Goal: Task Accomplishment & Management: Manage account settings

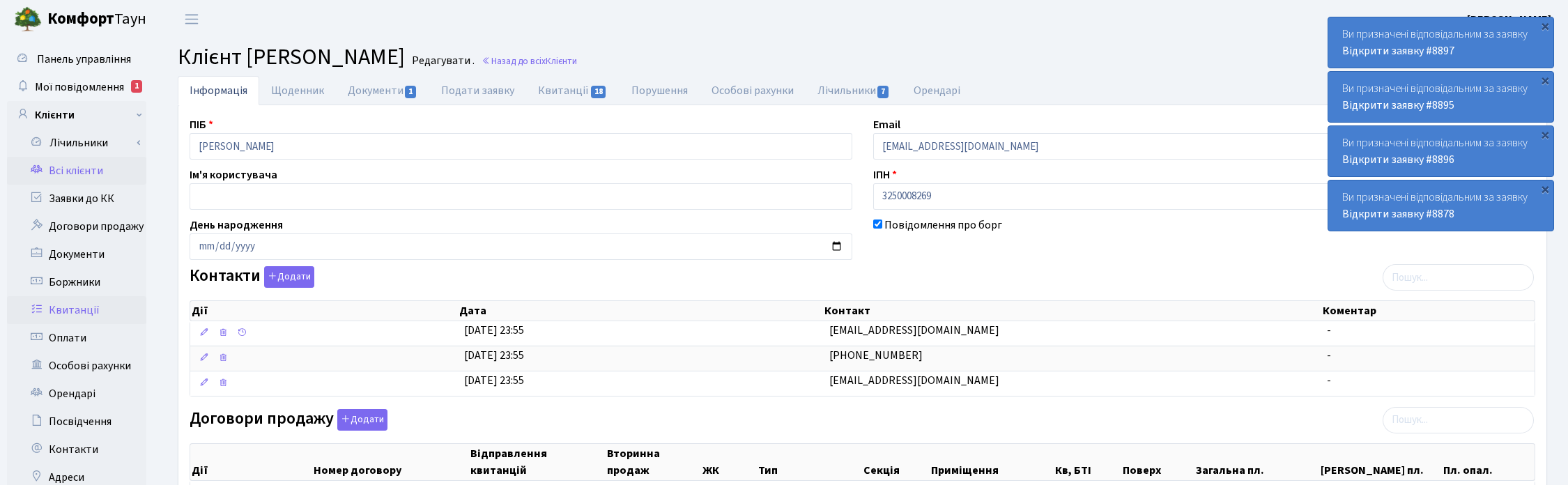
click at [70, 311] on link "Квитанції" at bounding box center [77, 310] width 140 height 28
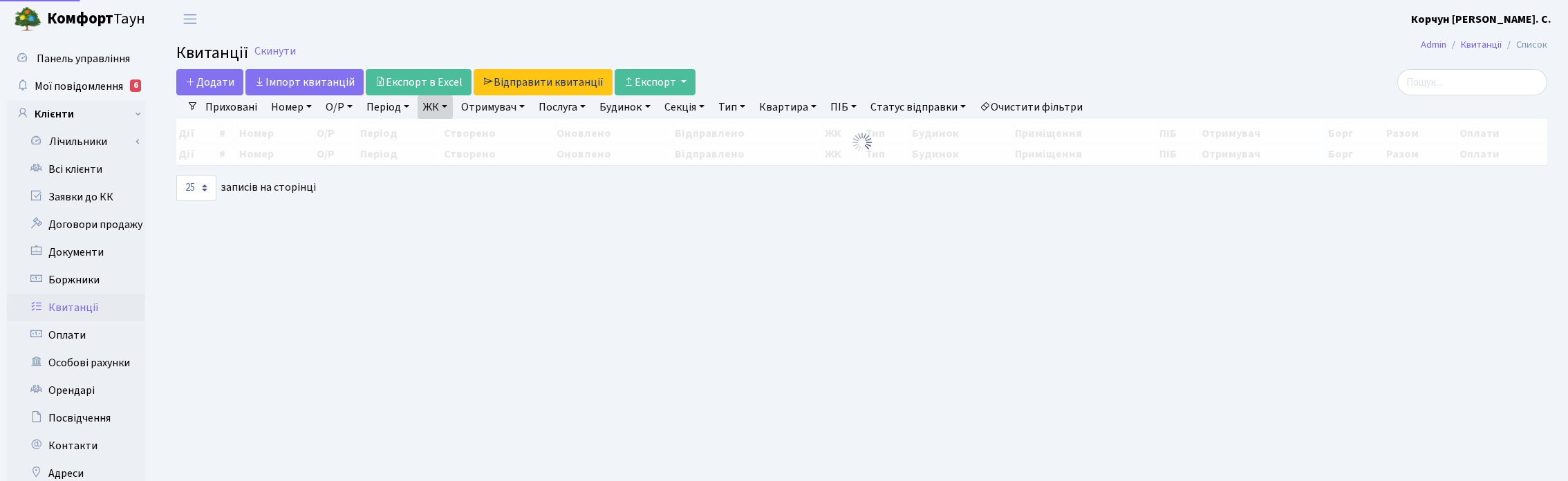
select select "25"
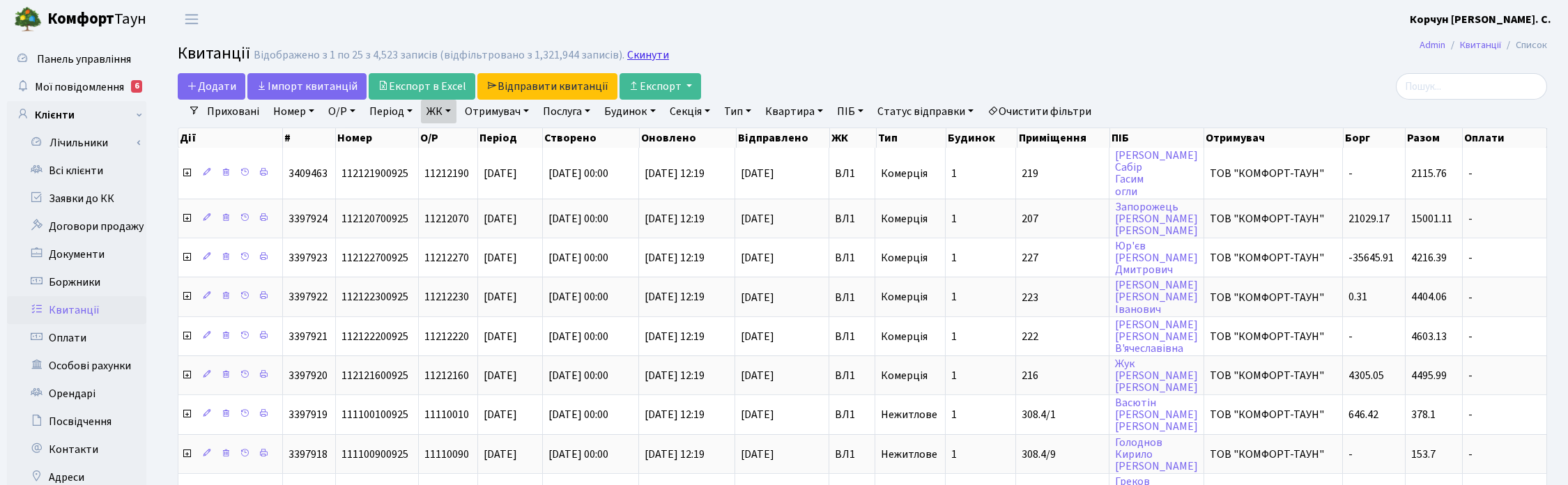
click at [649, 53] on link "Скинути" at bounding box center [648, 55] width 42 height 13
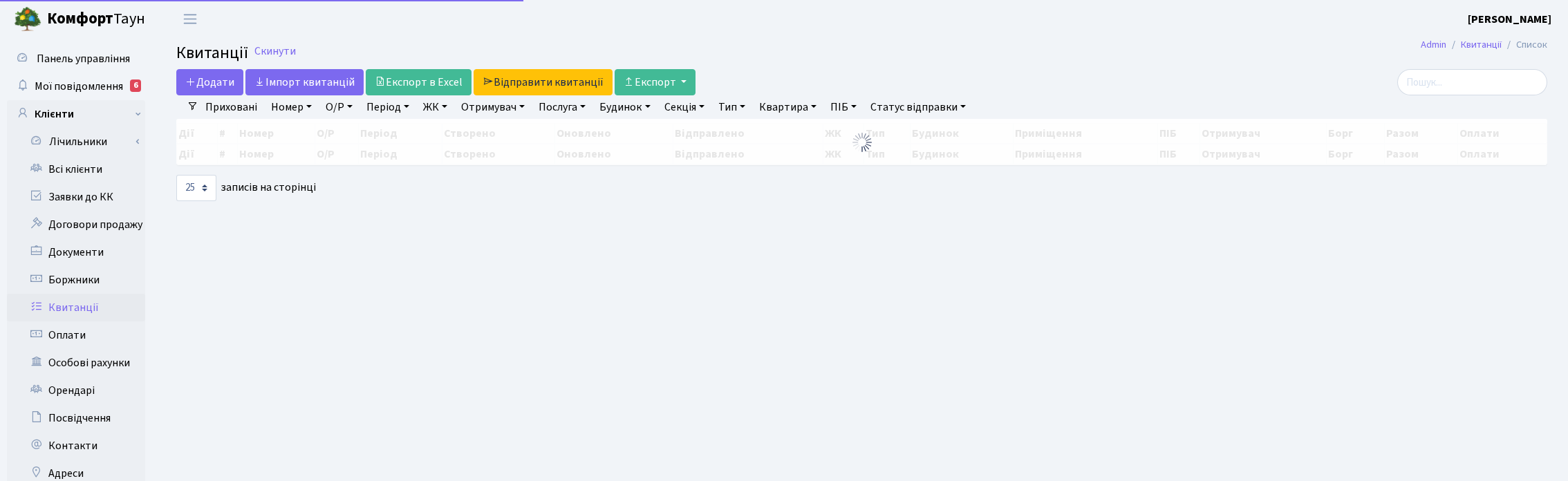
select select
select select "25"
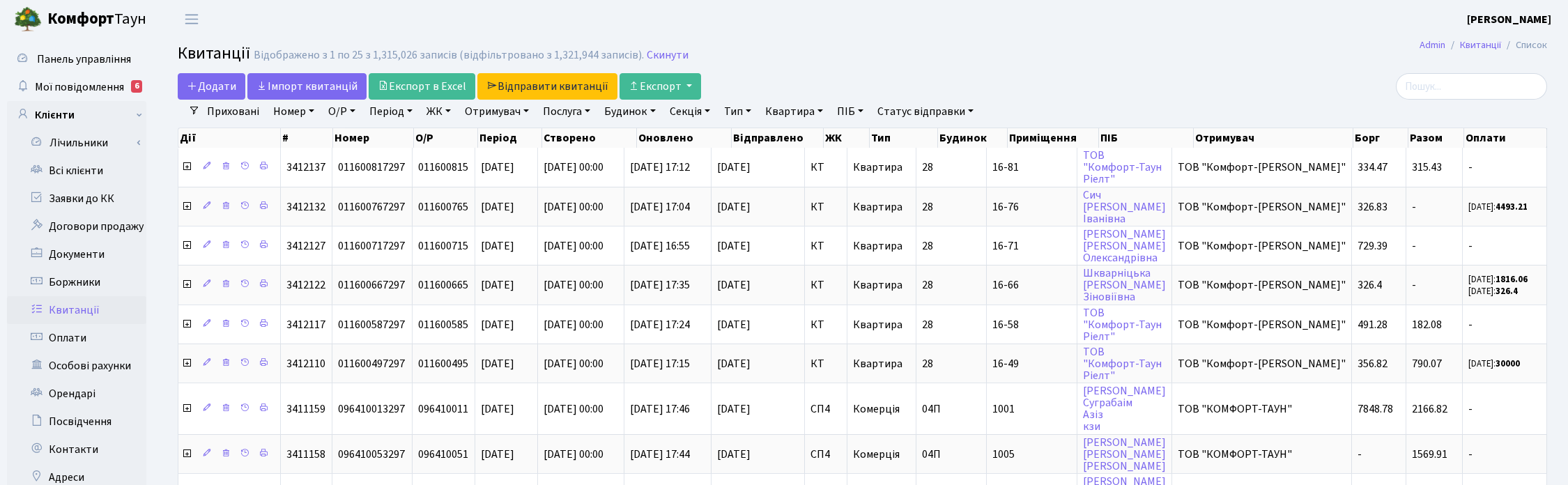
click at [447, 109] on link "ЖК" at bounding box center [439, 111] width 35 height 24
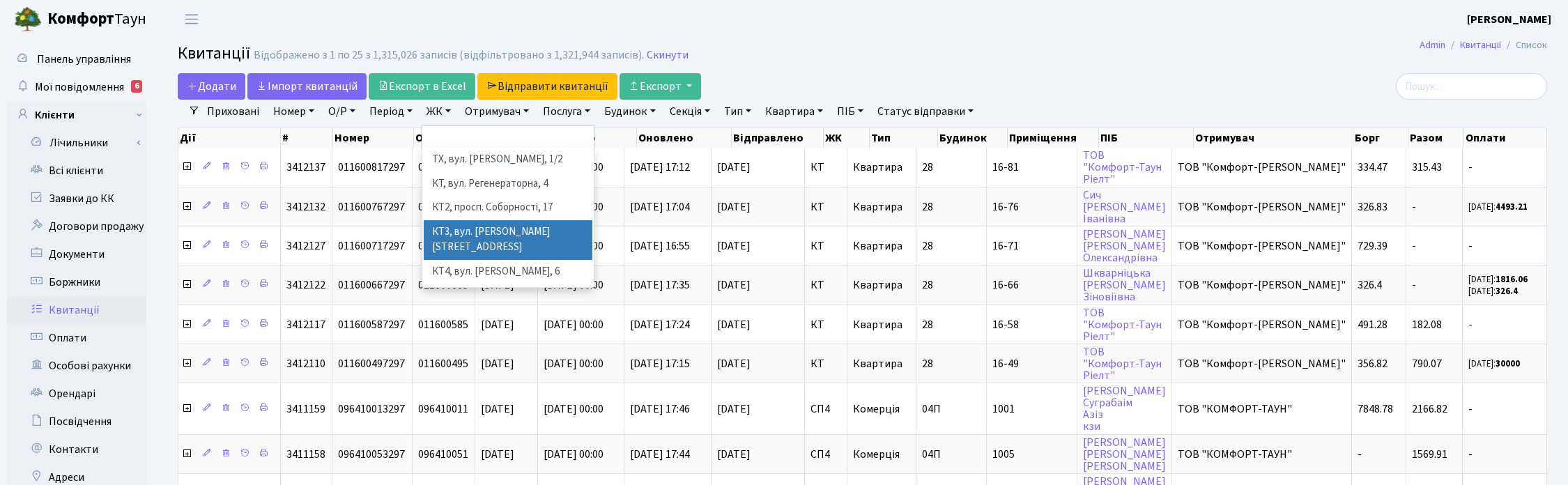
scroll to position [87, 0]
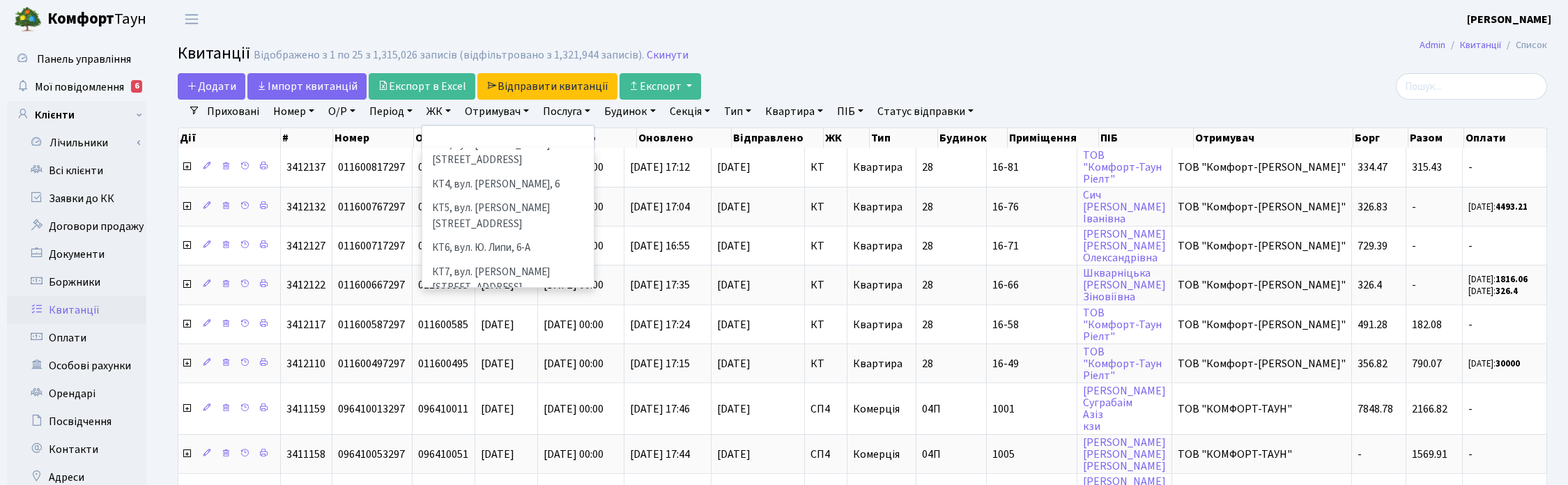
click at [464, 300] on li "[STREET_ADDRESS]" at bounding box center [508, 312] width 169 height 24
select select "307"
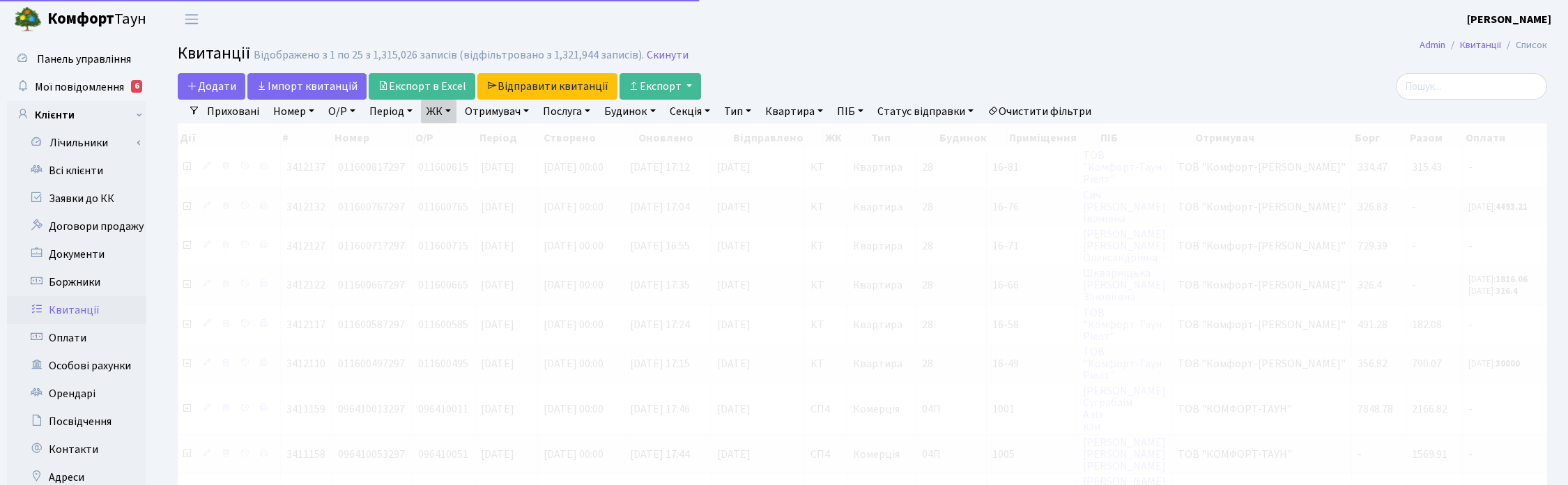
click at [442, 113] on link "ЖК" at bounding box center [439, 111] width 35 height 24
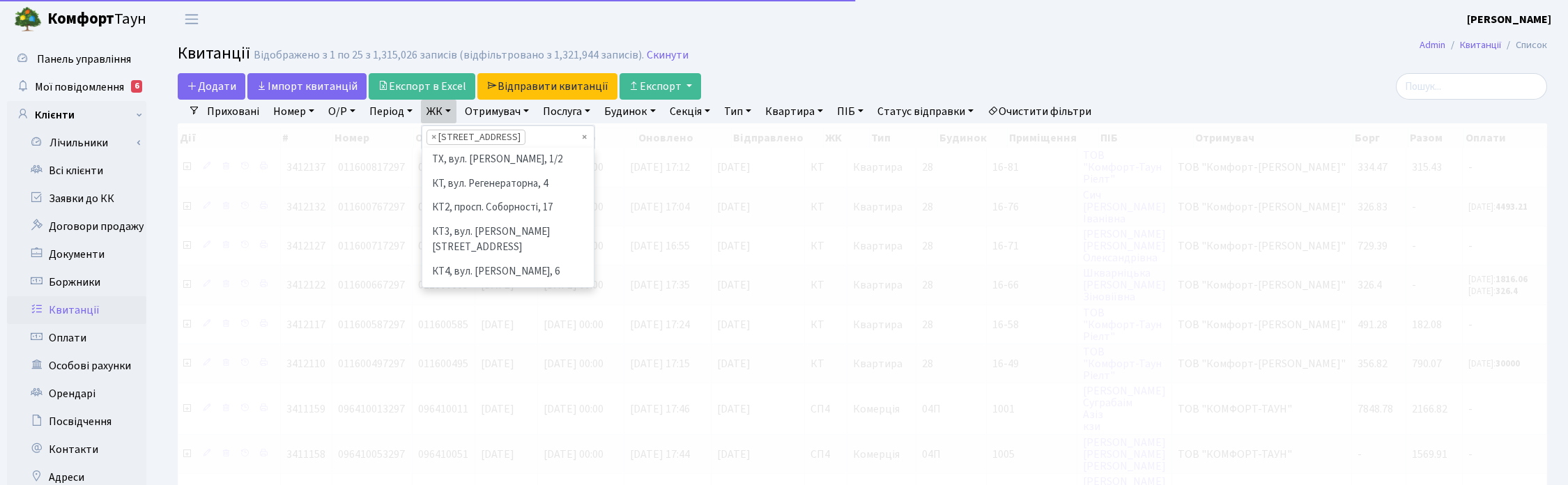
scroll to position [168, 0]
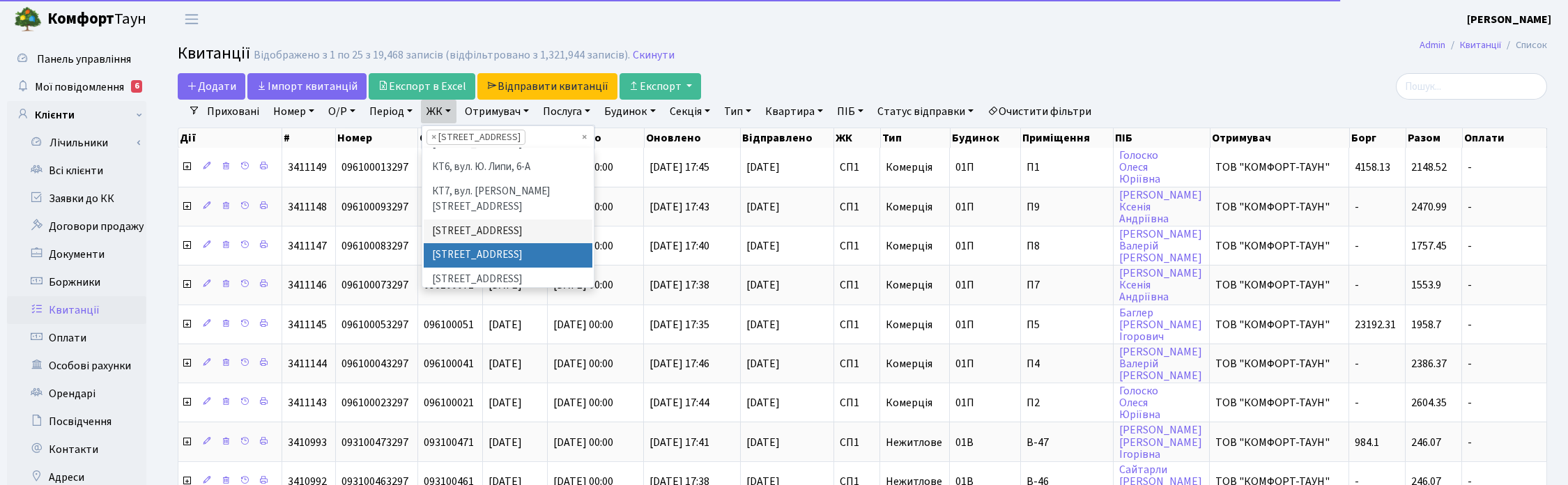
click at [476, 243] on li "[STREET_ADDRESS]" at bounding box center [508, 255] width 169 height 24
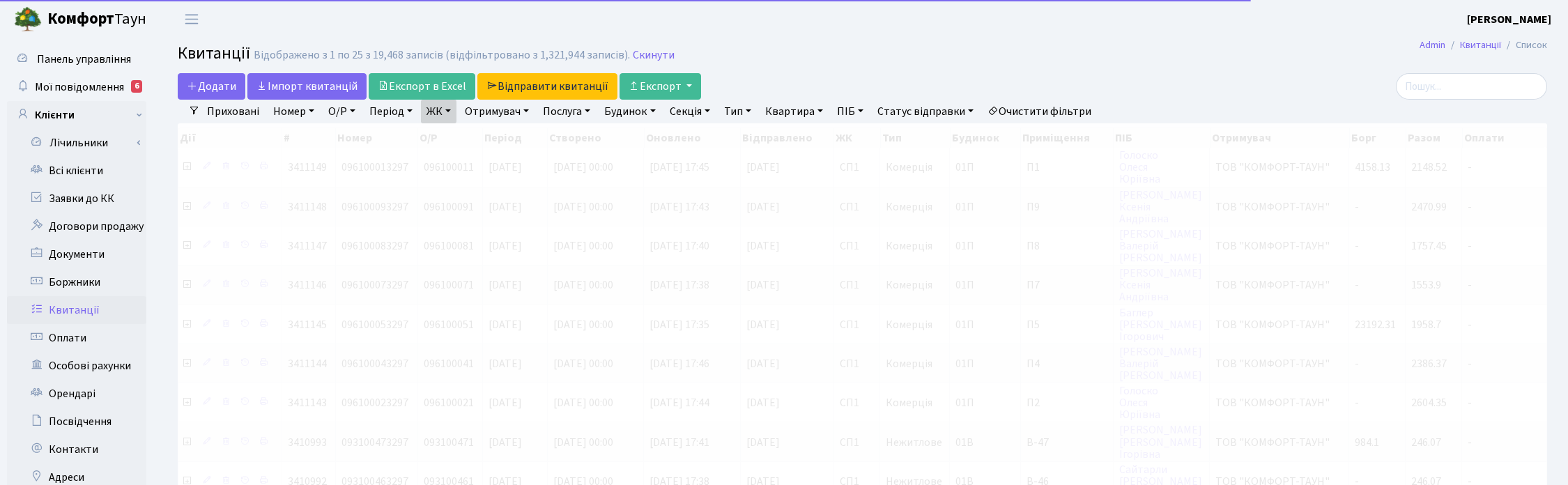
click at [448, 106] on link "ЖК" at bounding box center [439, 111] width 35 height 24
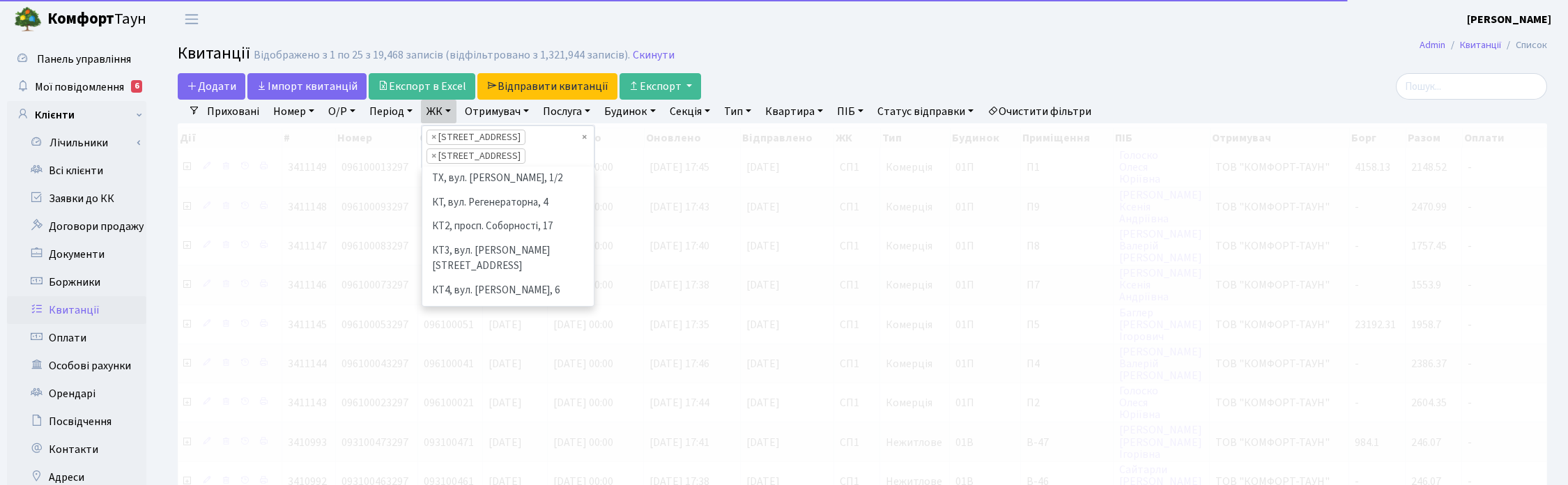
scroll to position [144, 0]
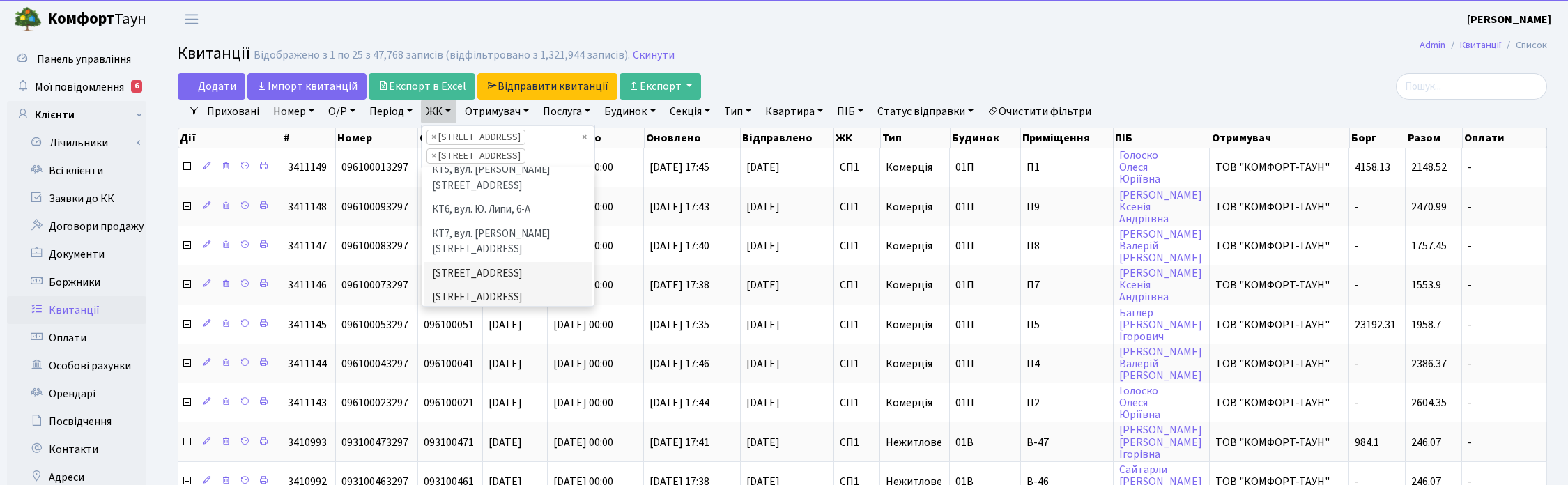
click at [483, 310] on li "[STREET_ADDRESS]" at bounding box center [508, 322] width 169 height 24
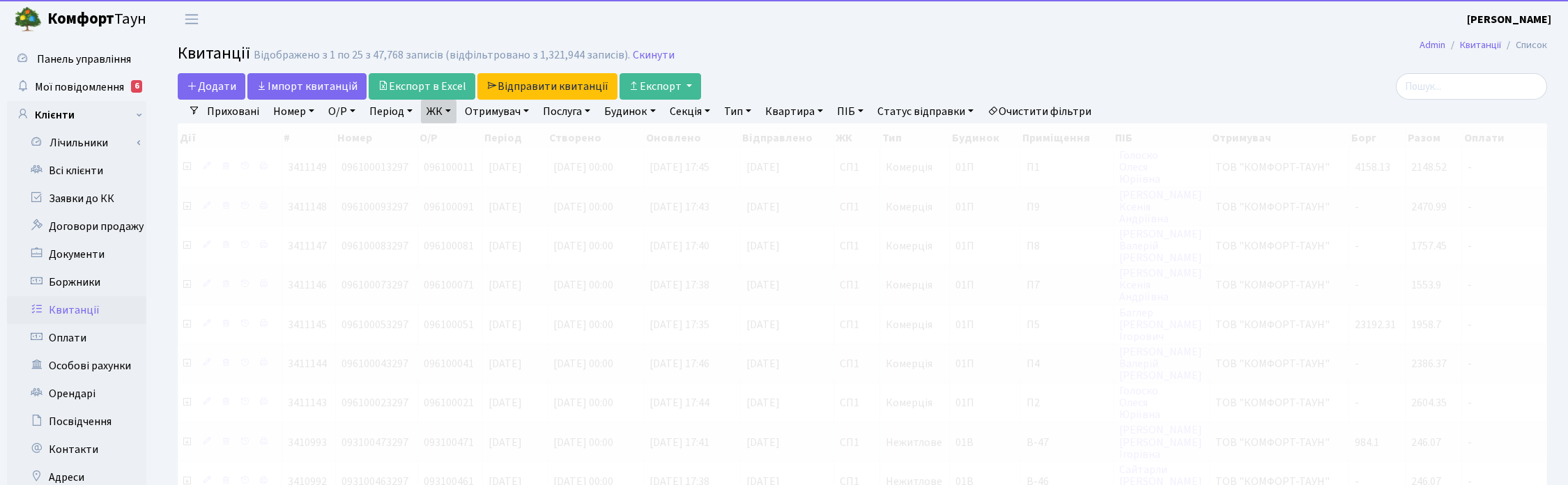
click at [448, 113] on link "ЖК" at bounding box center [439, 111] width 35 height 24
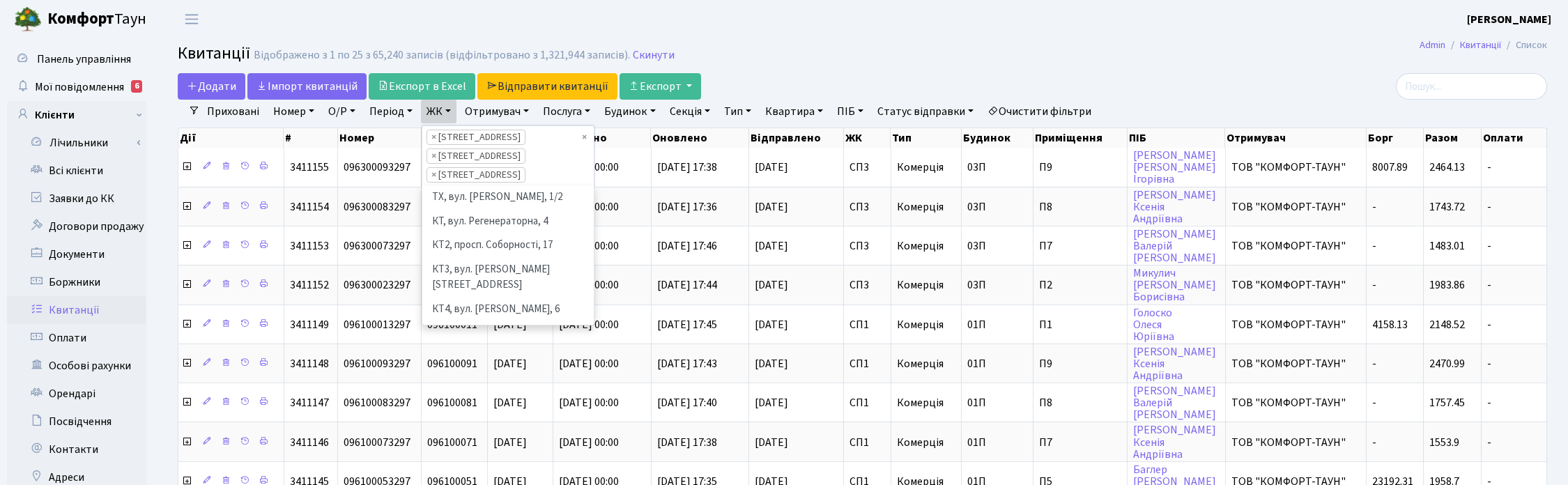
scroll to position [144, 0]
click at [482, 353] on li "СП4, [STREET_ADDRESS]" at bounding box center [508, 364] width 169 height 24
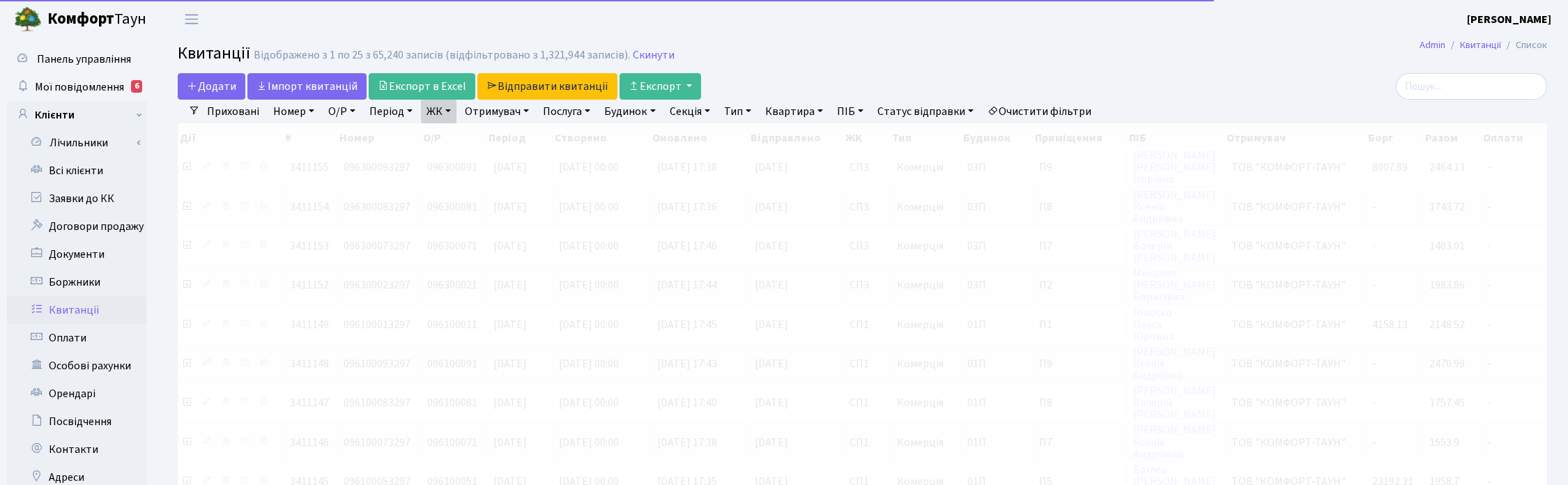
click at [450, 110] on link "ЖК" at bounding box center [439, 111] width 35 height 24
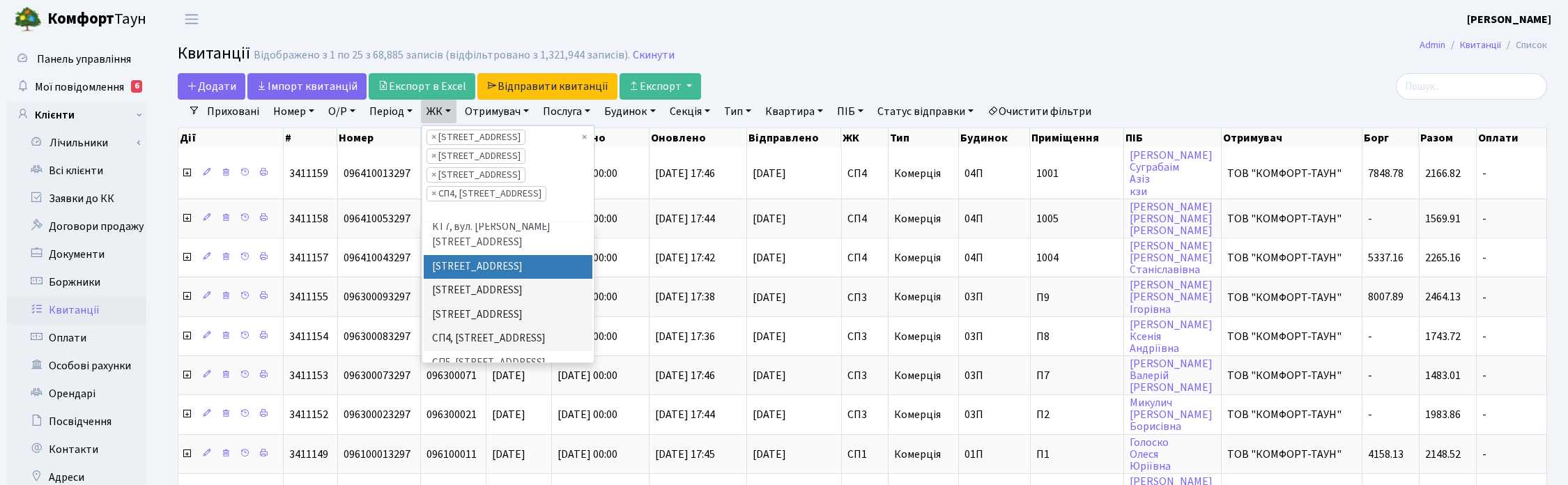
scroll to position [231, 0]
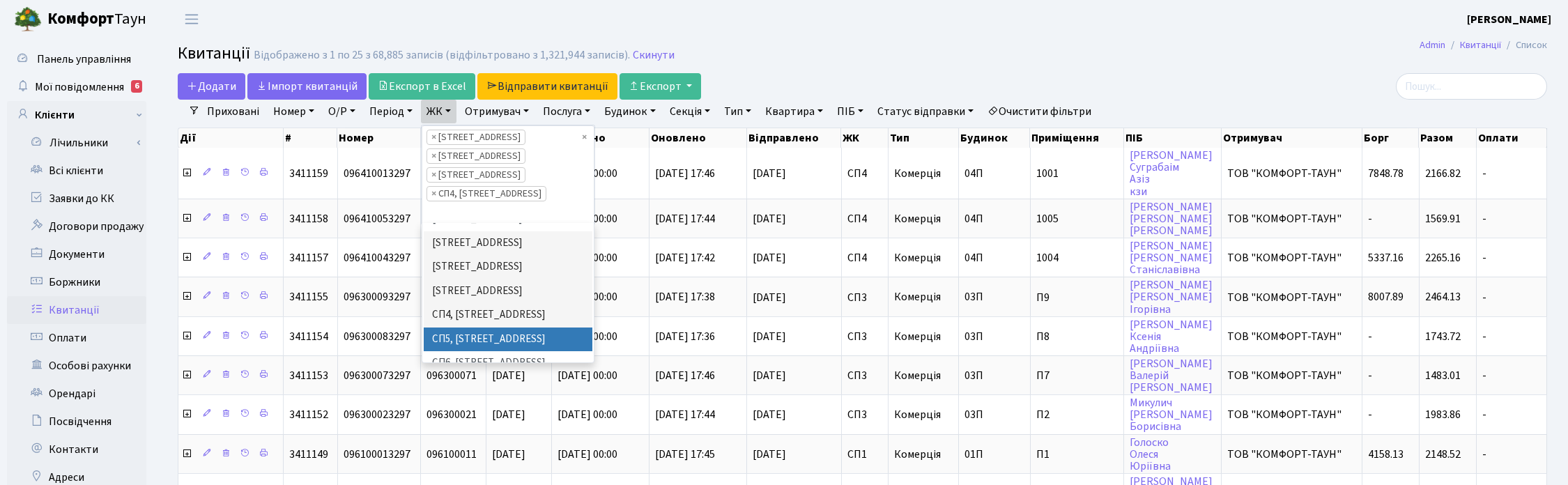
click at [478, 327] on li "СП5, [STREET_ADDRESS]" at bounding box center [508, 339] width 169 height 24
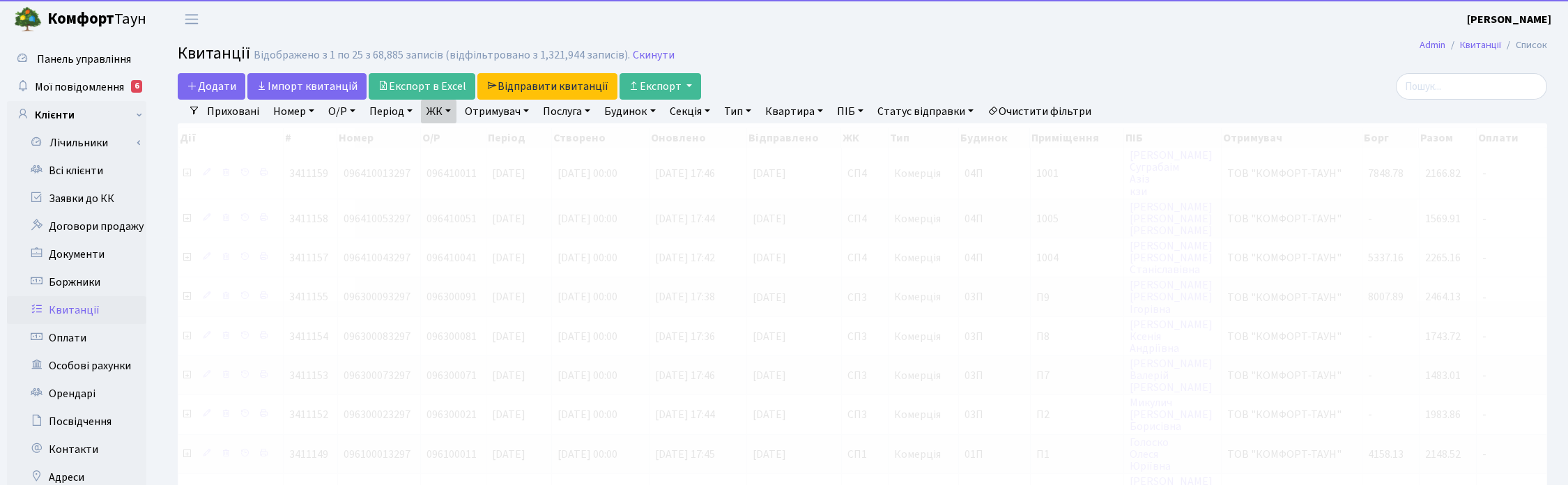
click at [450, 112] on link "ЖК" at bounding box center [439, 111] width 35 height 24
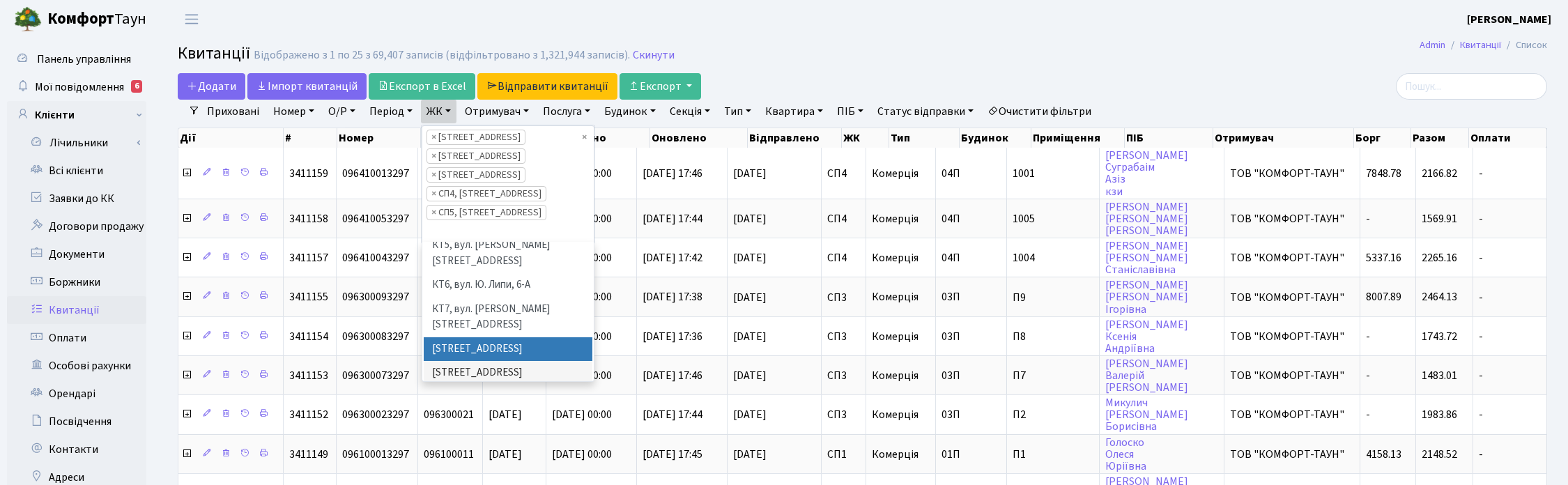
scroll to position [231, 0]
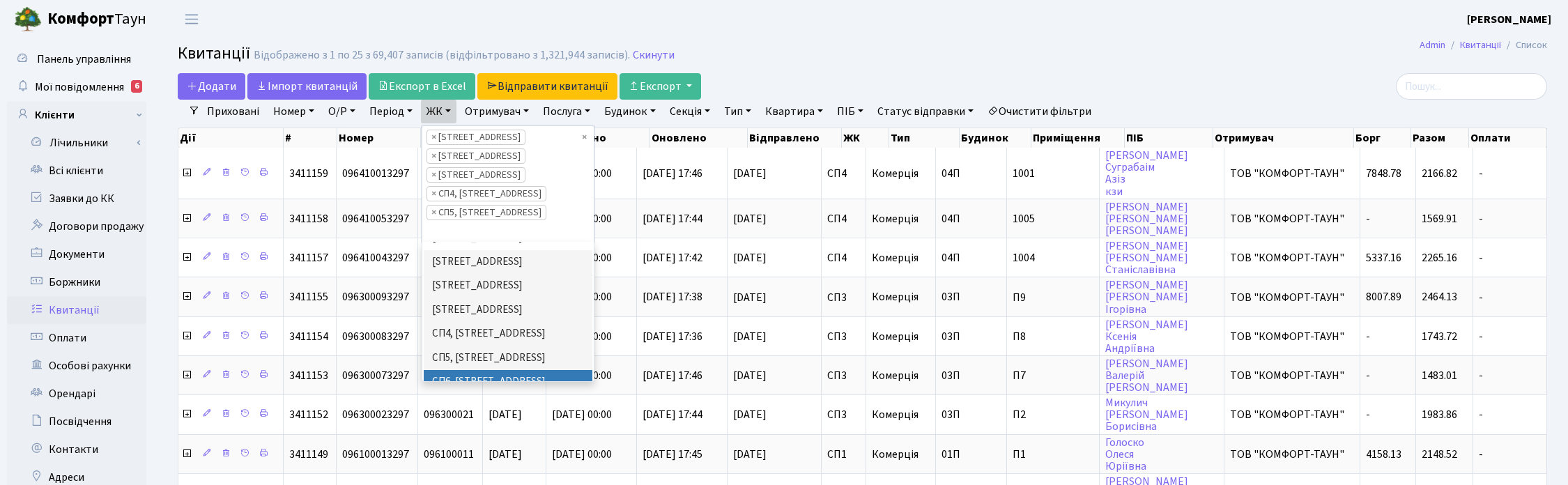
click at [478, 370] on li "СП6, [STREET_ADDRESS]" at bounding box center [508, 382] width 169 height 24
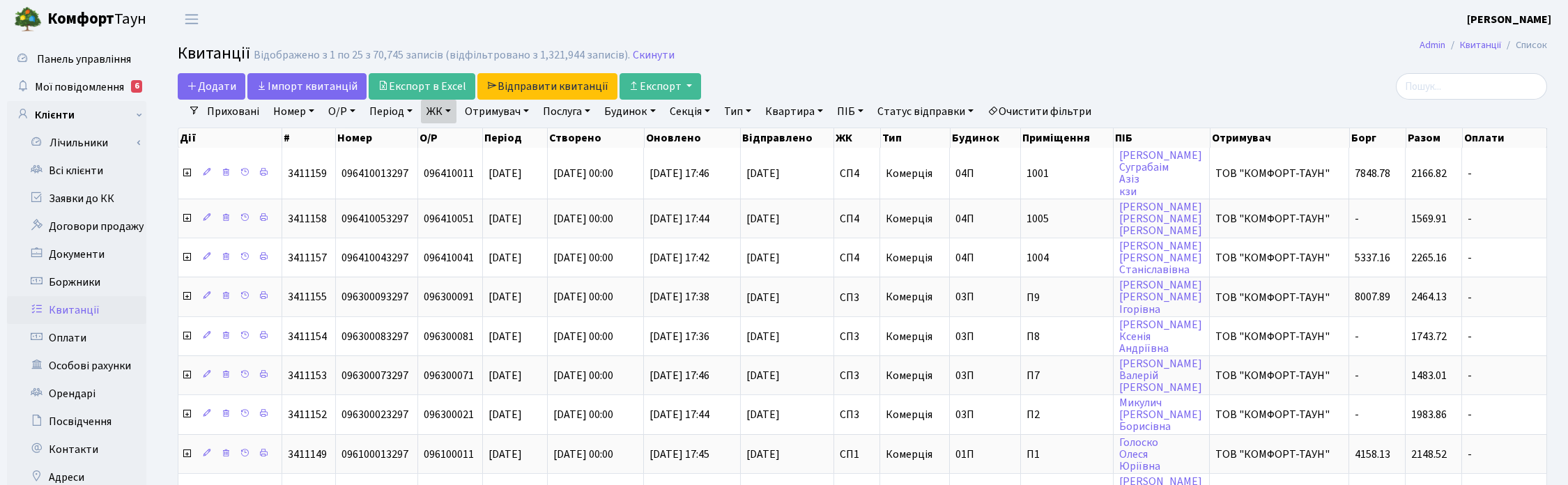
click at [451, 111] on link "ЖК" at bounding box center [439, 111] width 35 height 24
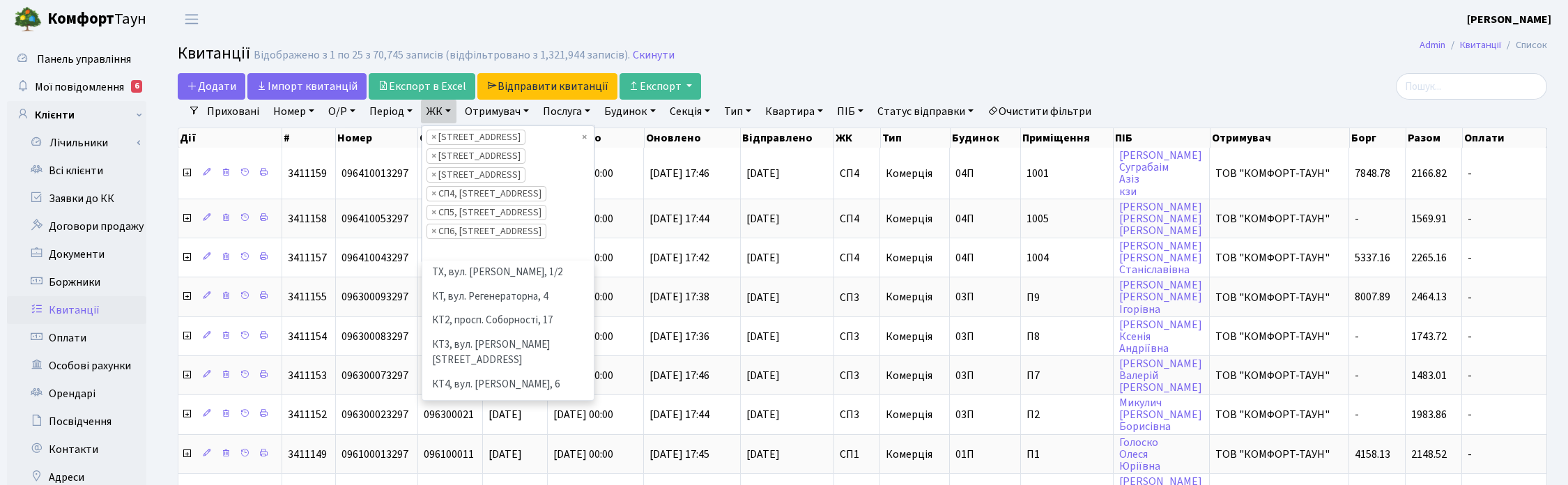
scroll to position [144, 0]
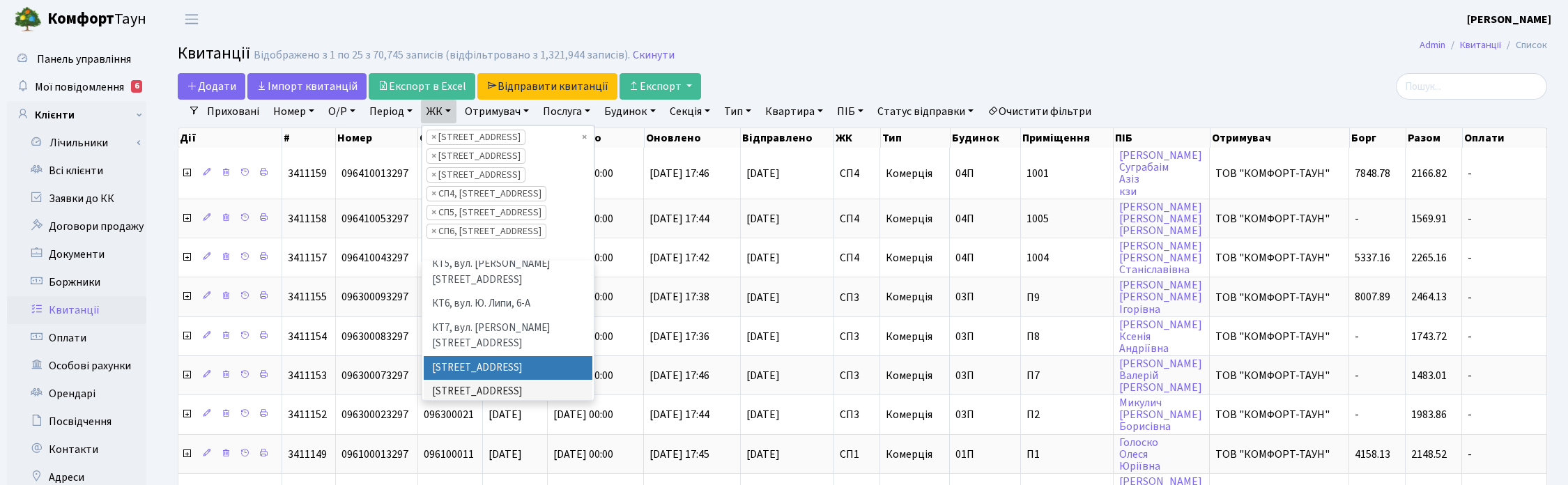
click at [809, 115] on link "Квартира" at bounding box center [793, 111] width 69 height 24
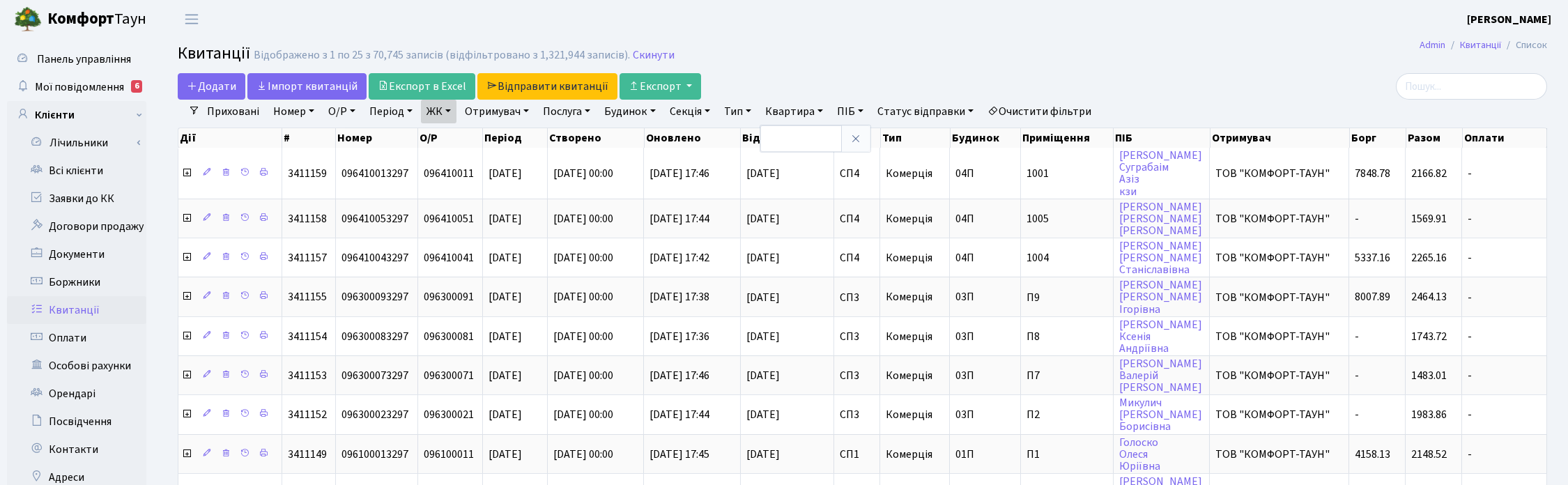
click at [749, 111] on link "Тип" at bounding box center [737, 111] width 39 height 24
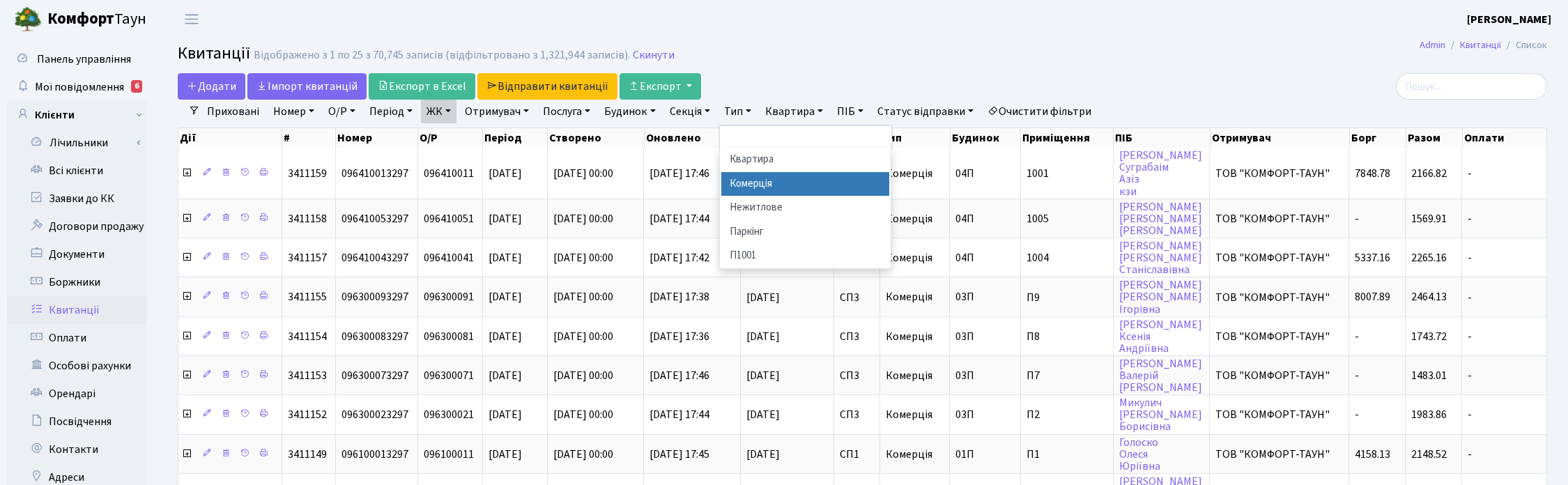
click at [778, 186] on li "Комерція" at bounding box center [805, 184] width 169 height 24
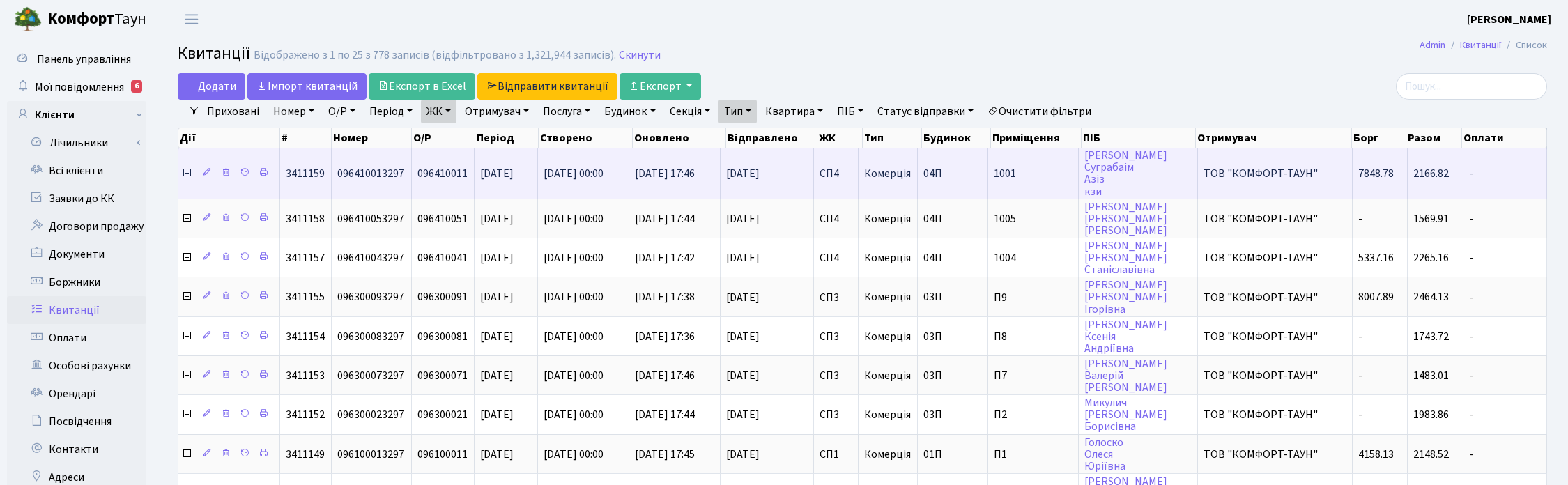
click at [189, 169] on icon at bounding box center [187, 173] width 11 height 11
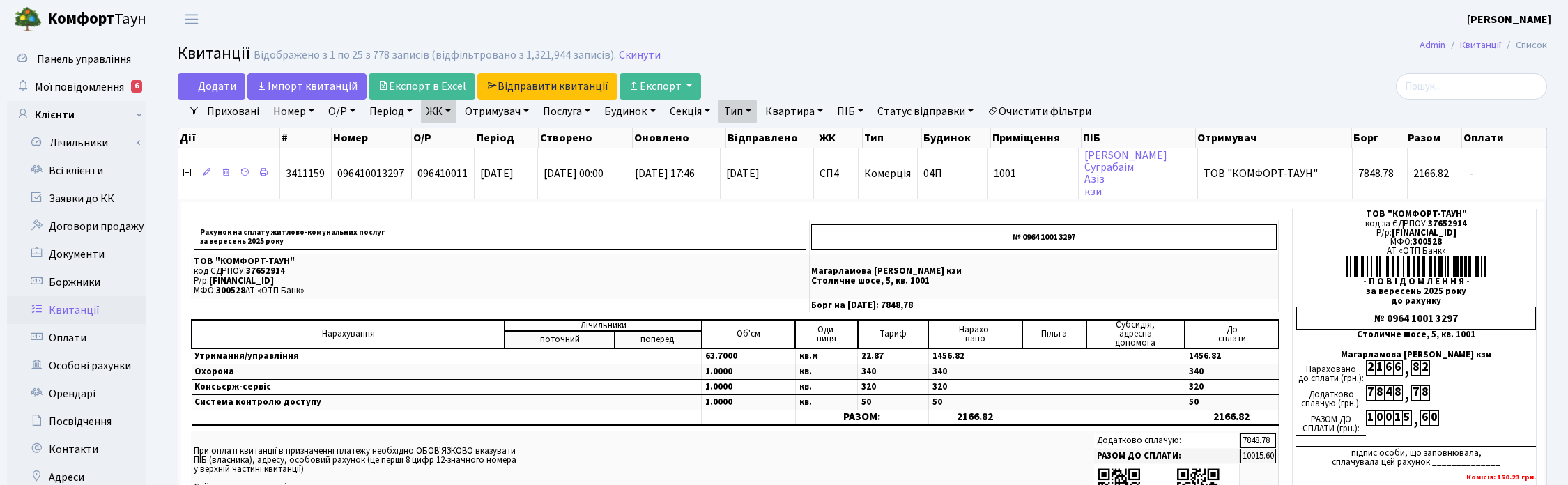
click at [510, 114] on link "Отримувач" at bounding box center [496, 111] width 75 height 24
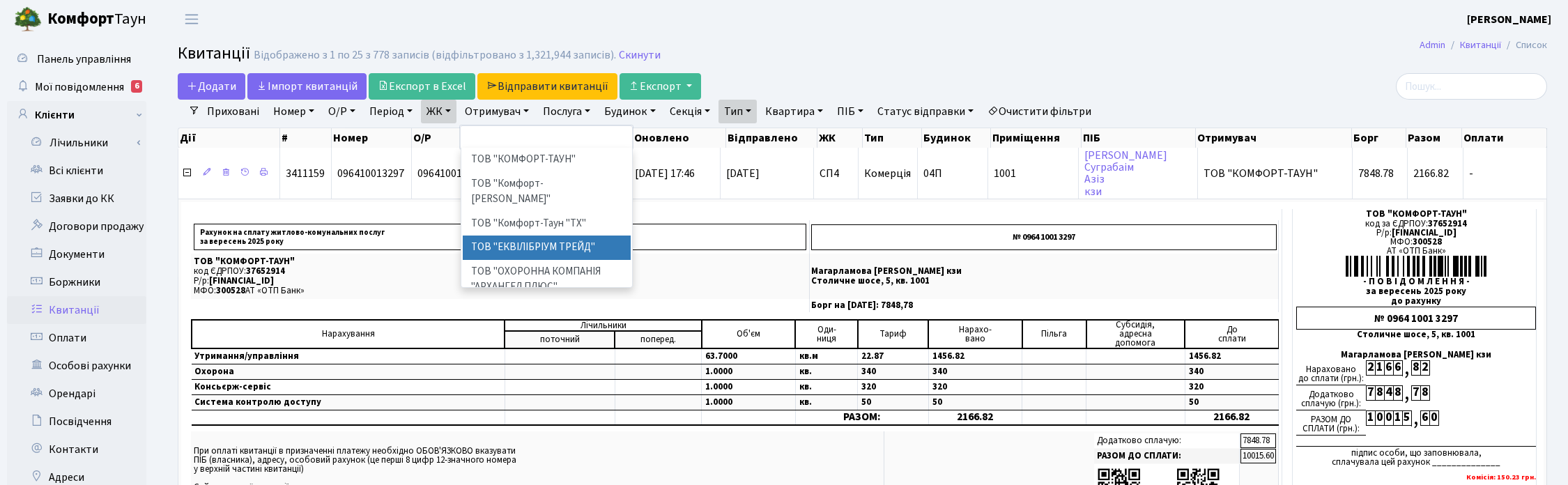
click at [530, 236] on li "ТОВ "ЕКВІЛІБРІУМ ТРЕЙД"" at bounding box center [547, 248] width 169 height 24
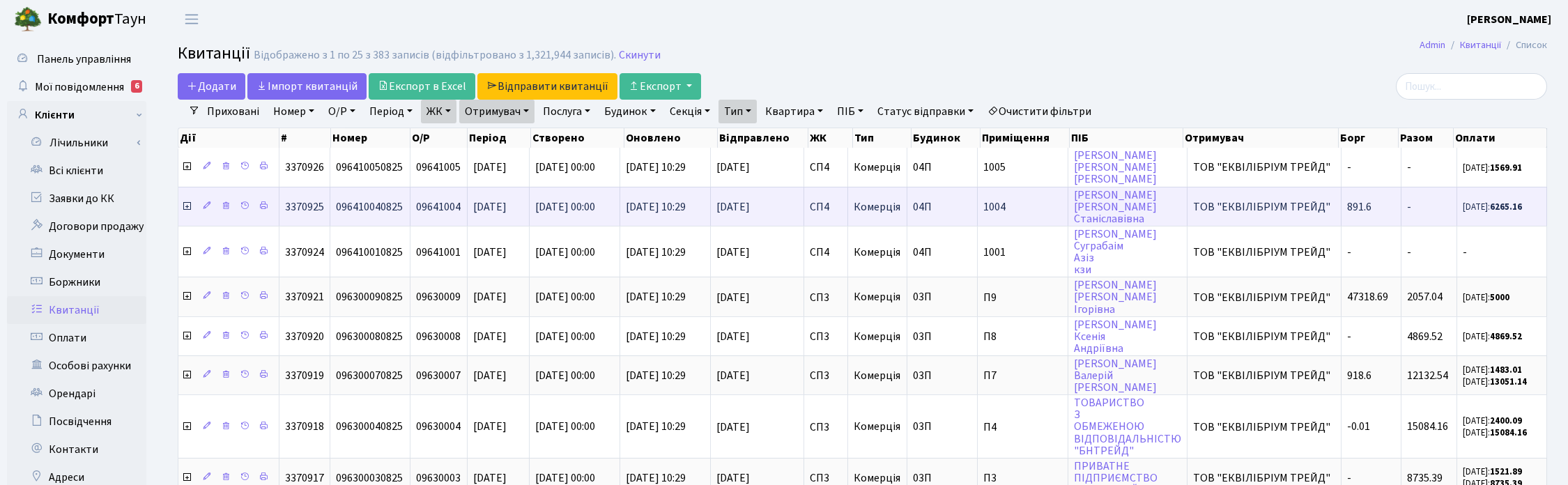
click at [186, 206] on icon at bounding box center [187, 206] width 11 height 11
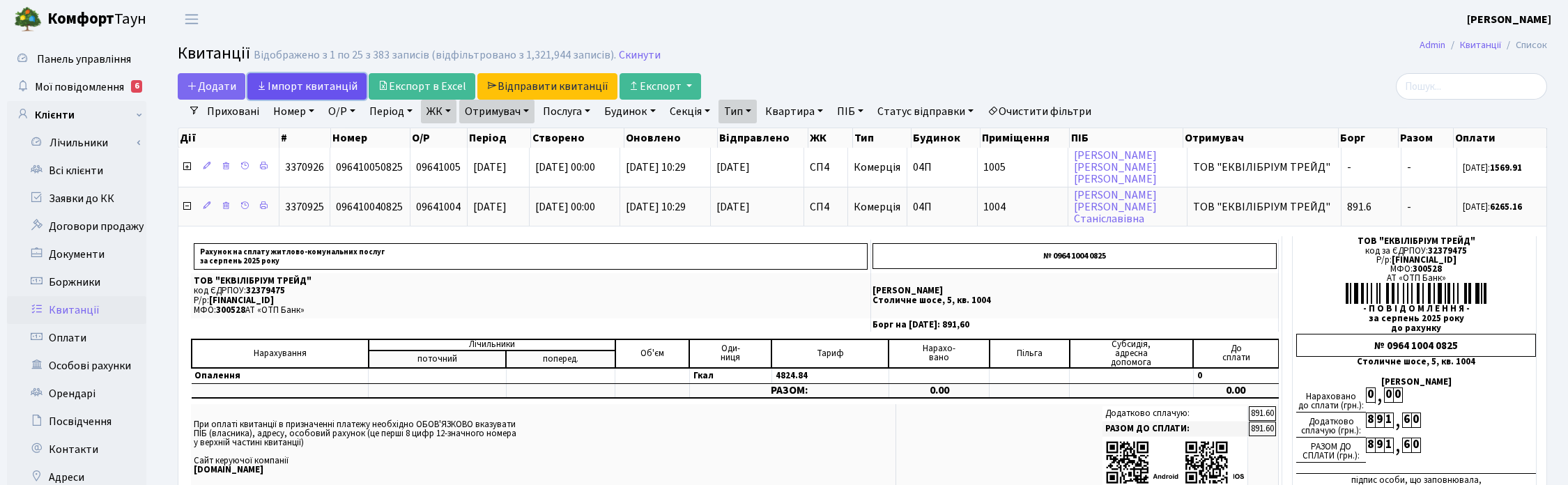
click at [318, 84] on link "Iмпорт квитанцій" at bounding box center [307, 87] width 119 height 27
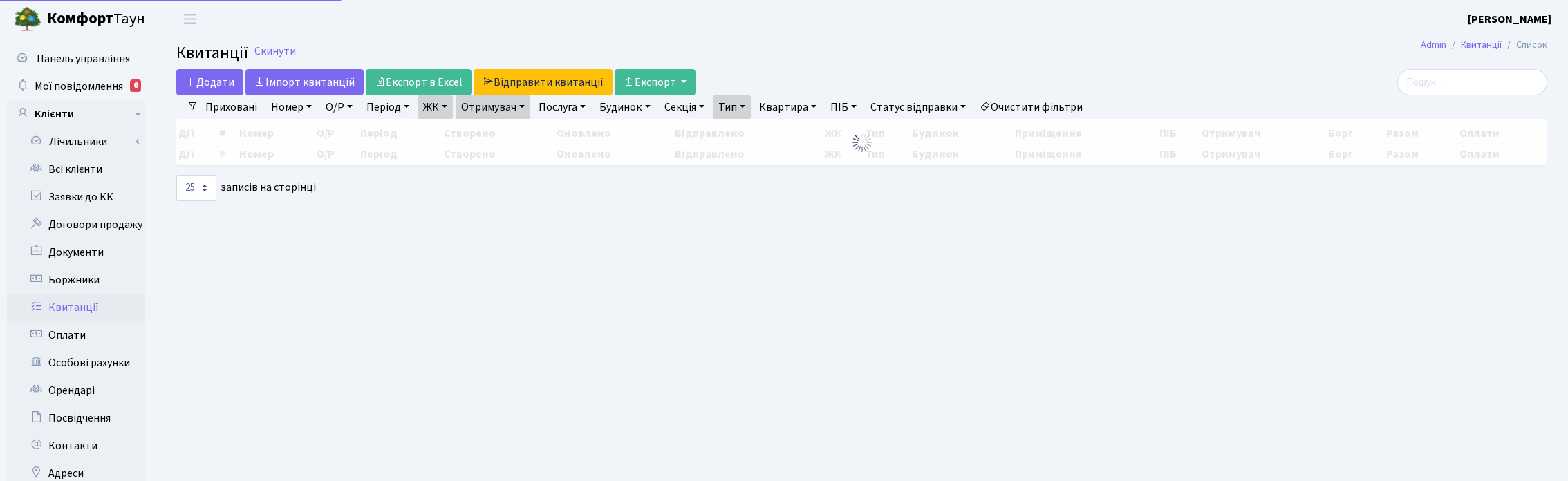
select select "25"
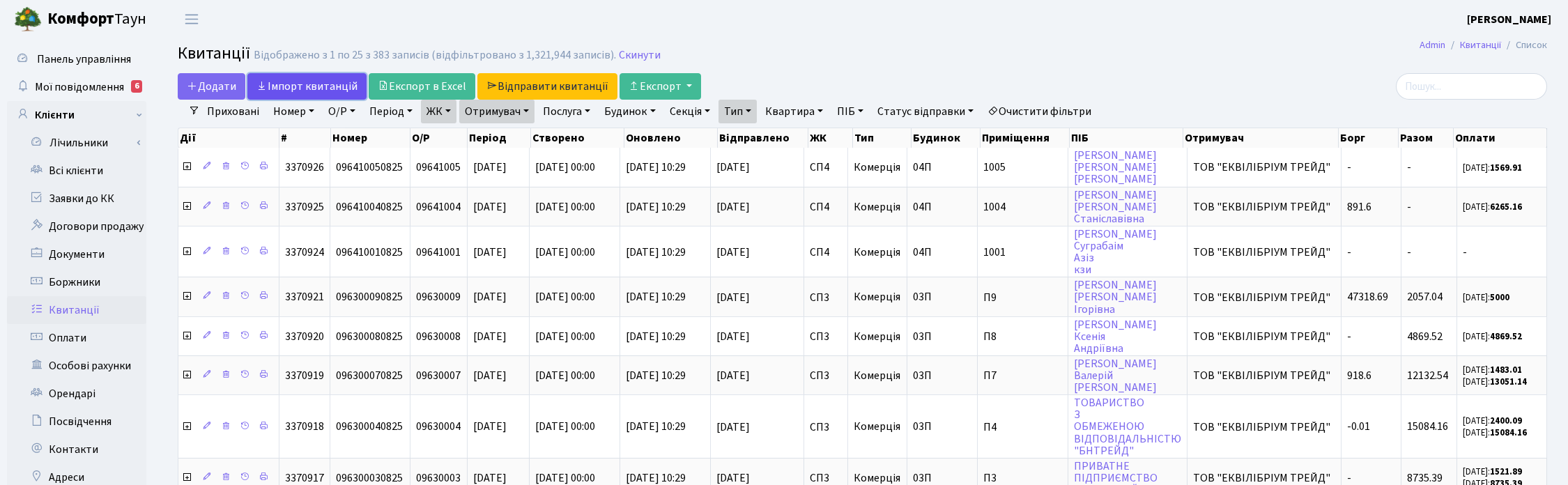
click at [315, 88] on link "Iмпорт квитанцій" at bounding box center [307, 87] width 119 height 27
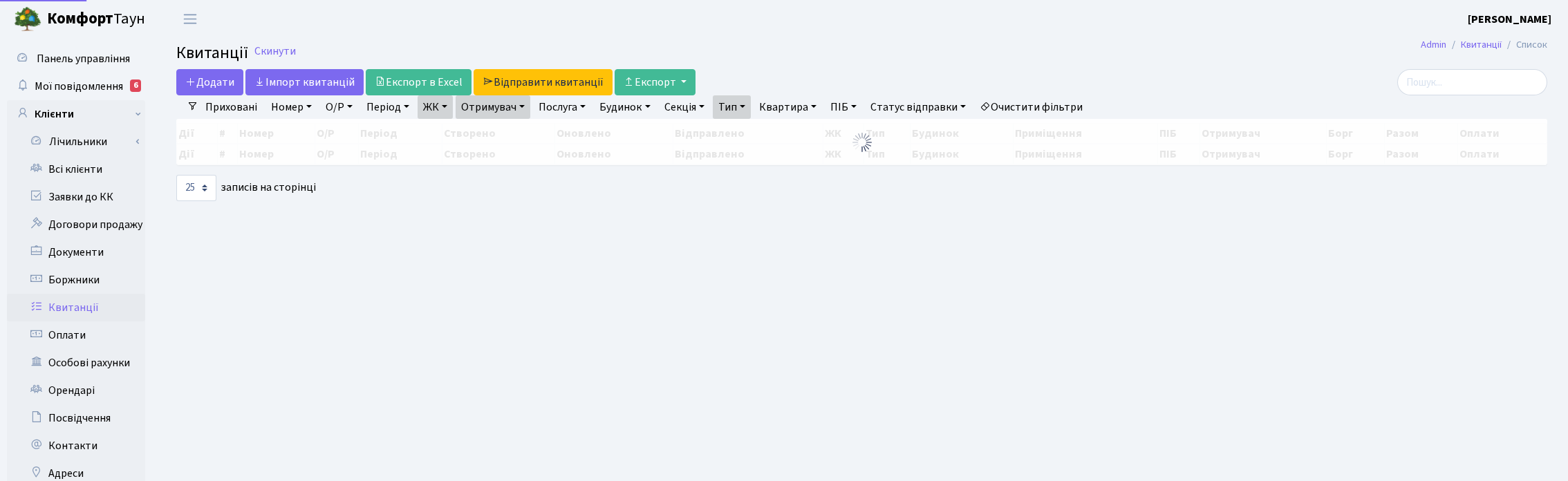
select select "25"
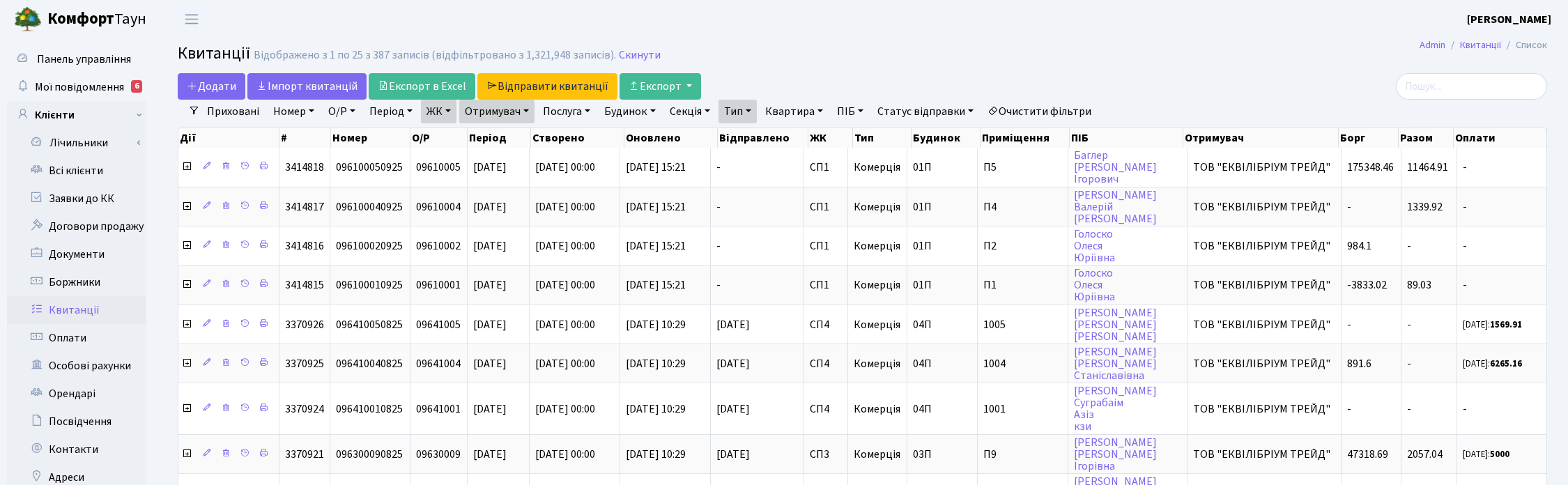
click at [447, 111] on link "ЖК" at bounding box center [439, 111] width 35 height 24
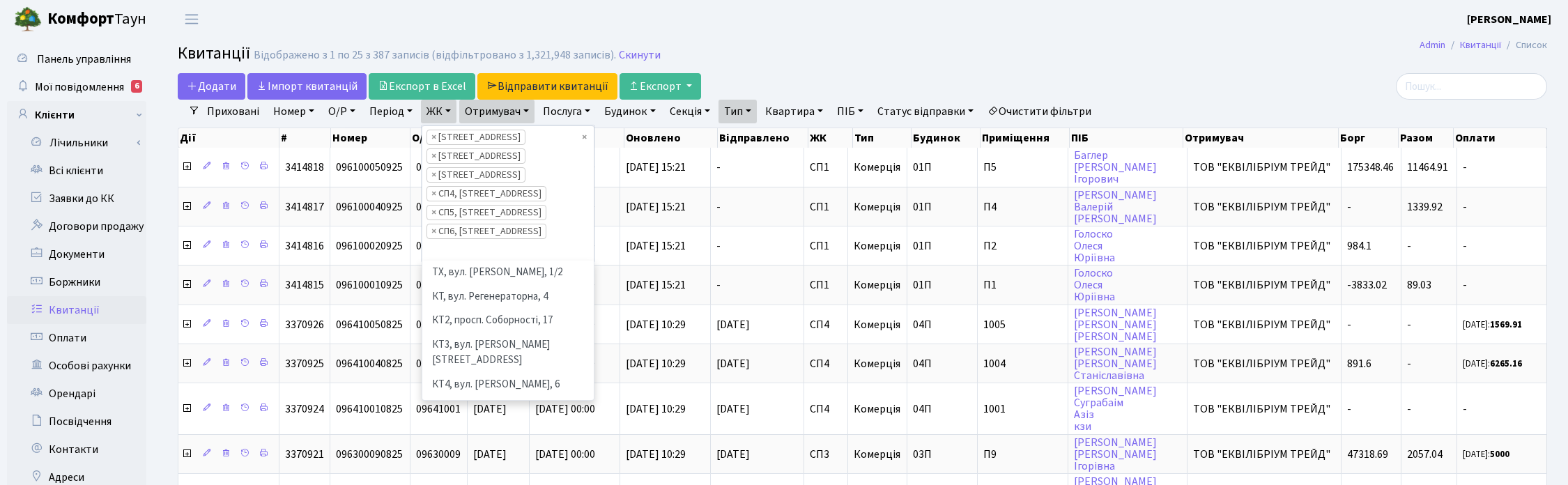
scroll to position [144, 0]
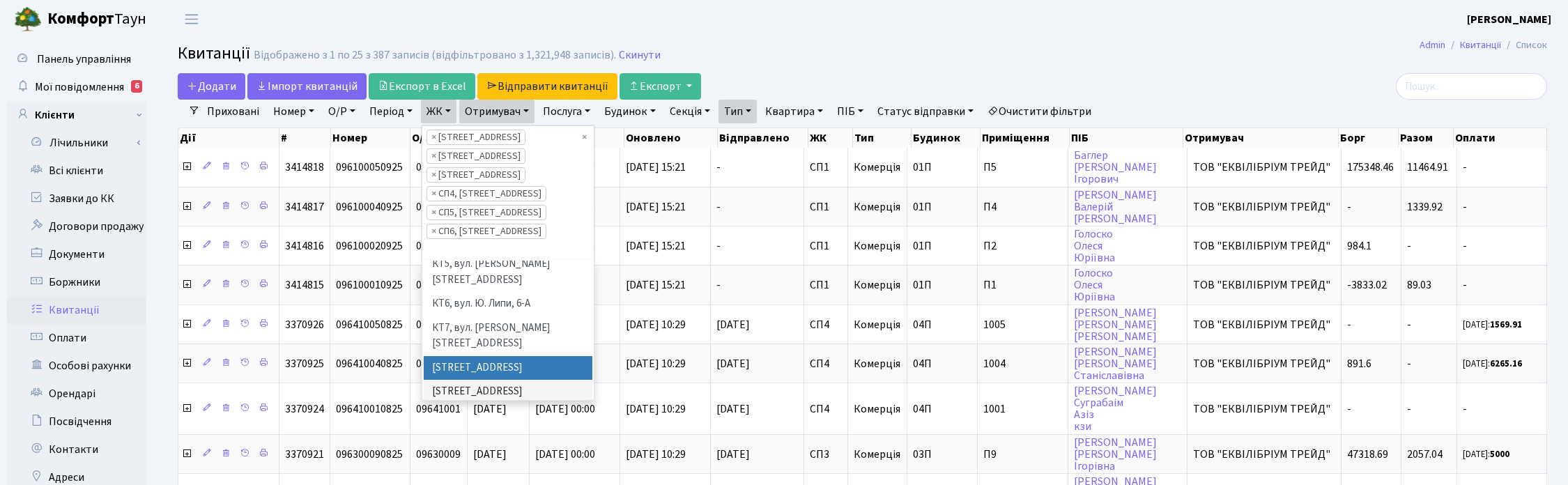
click at [447, 111] on link "ЖК" at bounding box center [439, 111] width 35 height 24
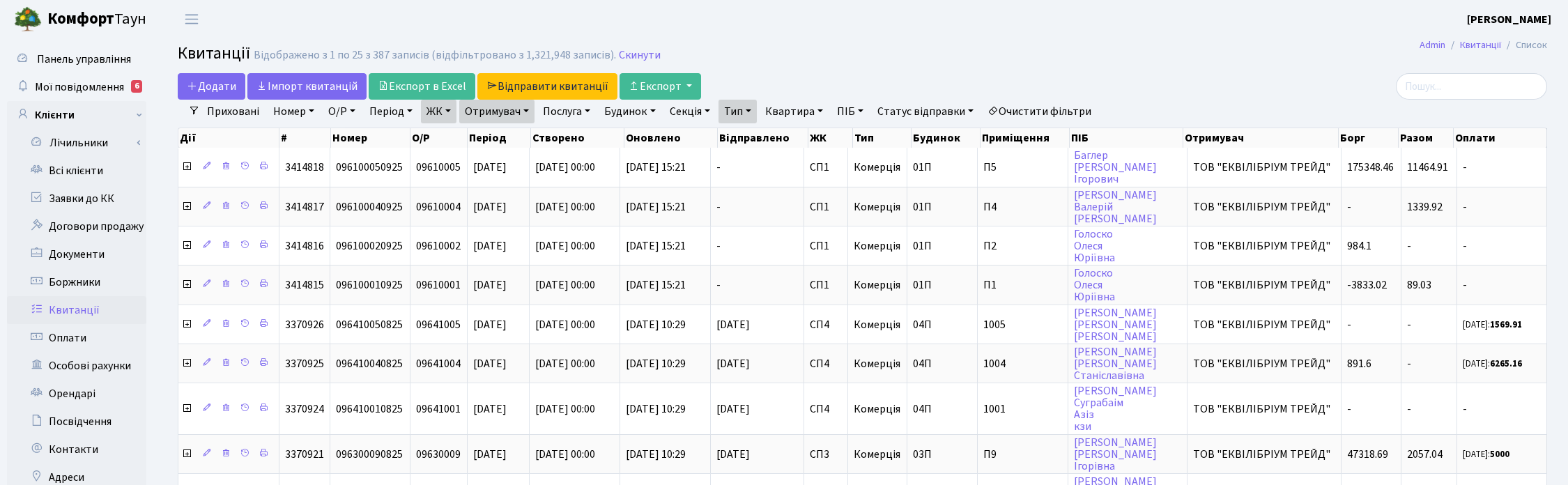
click at [757, 111] on link "Тип" at bounding box center [737, 111] width 39 height 24
click at [295, 77] on link "Iмпорт квитанцій" at bounding box center [307, 87] width 119 height 27
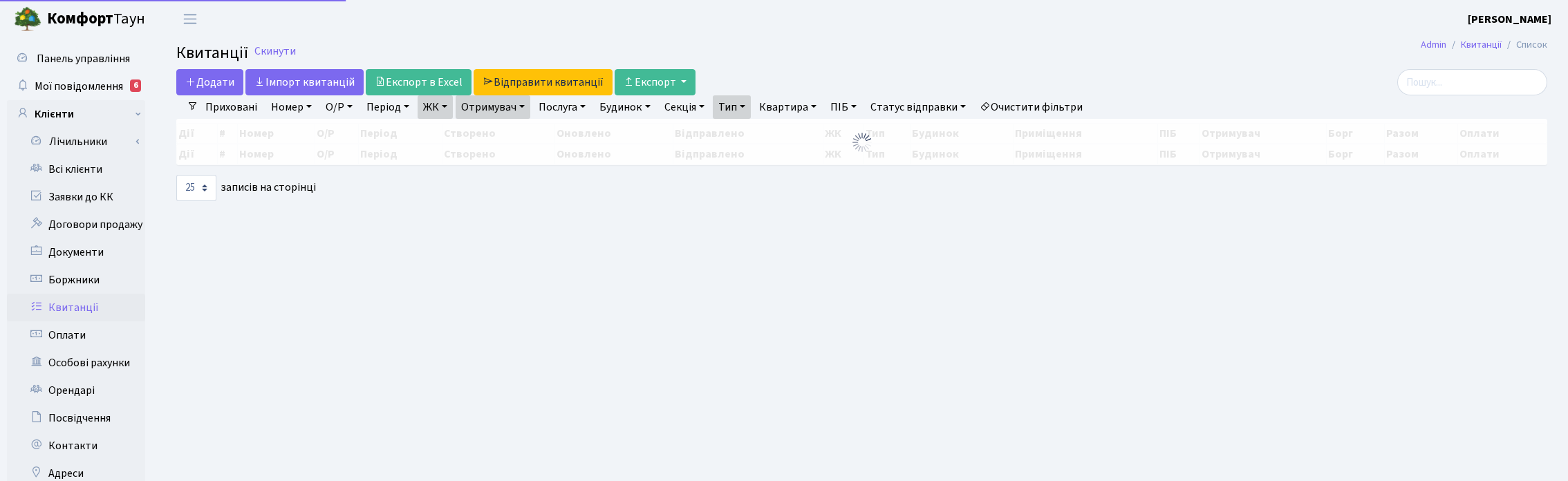
select select "25"
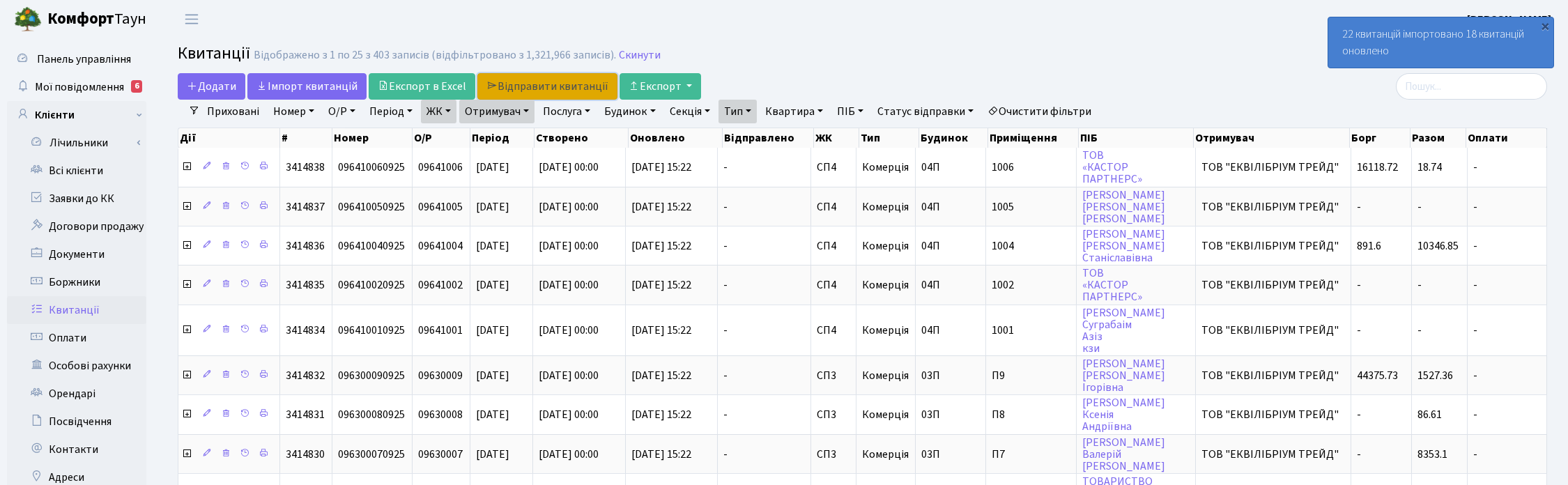
click at [549, 91] on link "Відправити квитанції" at bounding box center [547, 87] width 140 height 27
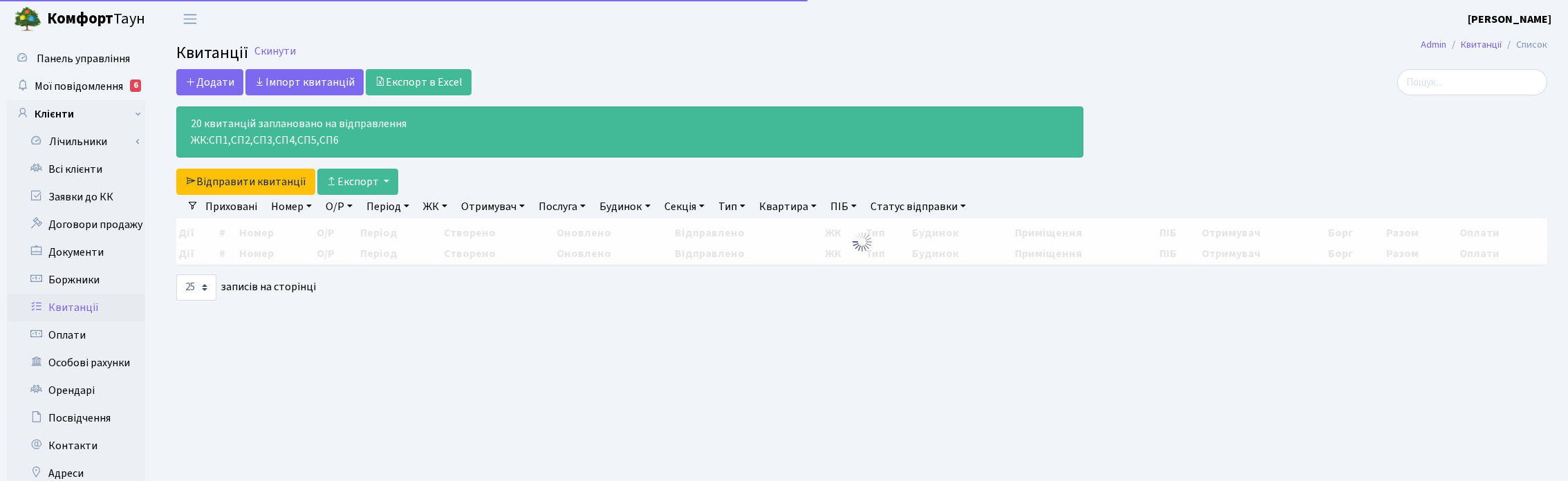
select select "25"
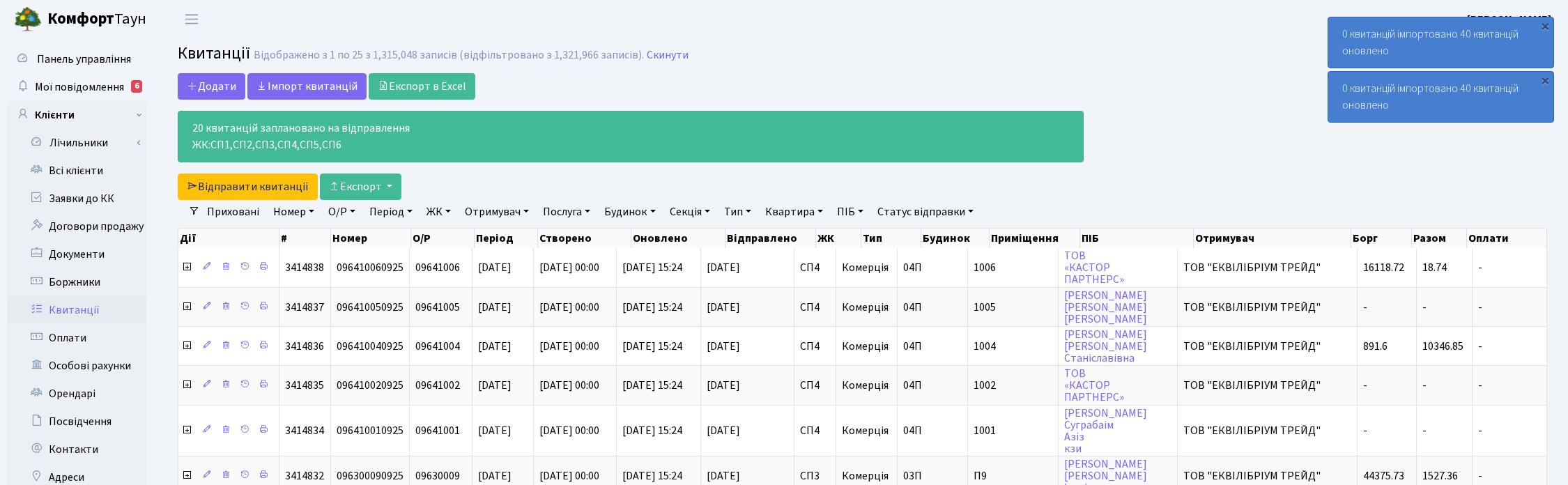
click at [671, 57] on link "Скинути" at bounding box center [667, 55] width 42 height 13
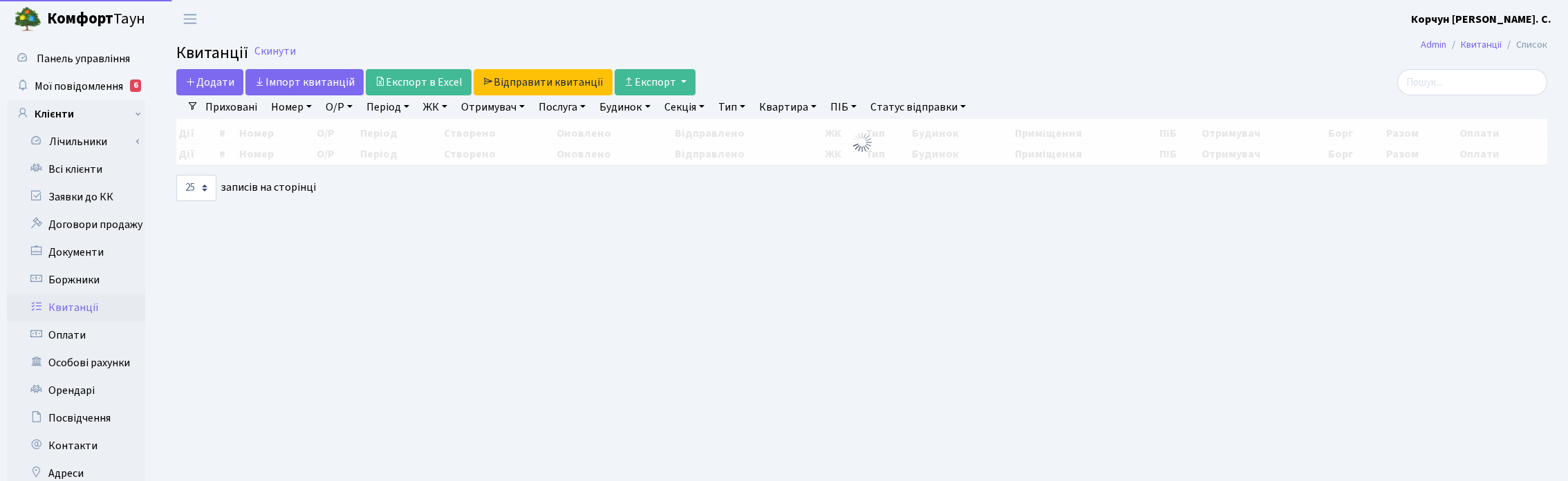
select select "25"
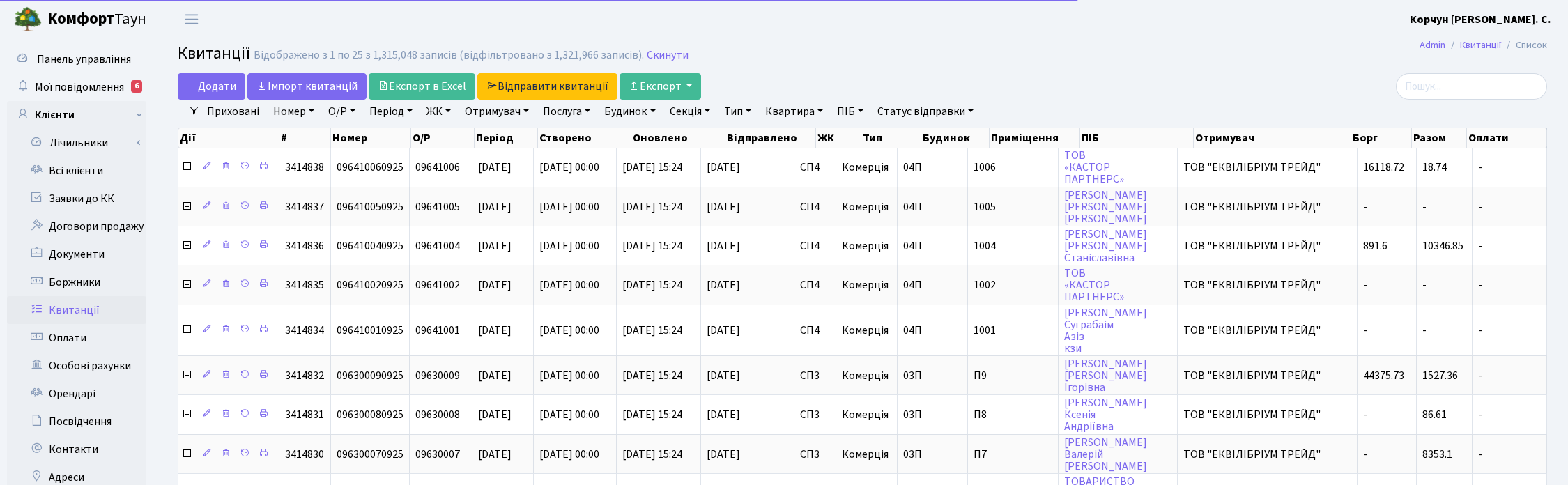
click at [808, 110] on link "Квартира" at bounding box center [793, 111] width 69 height 24
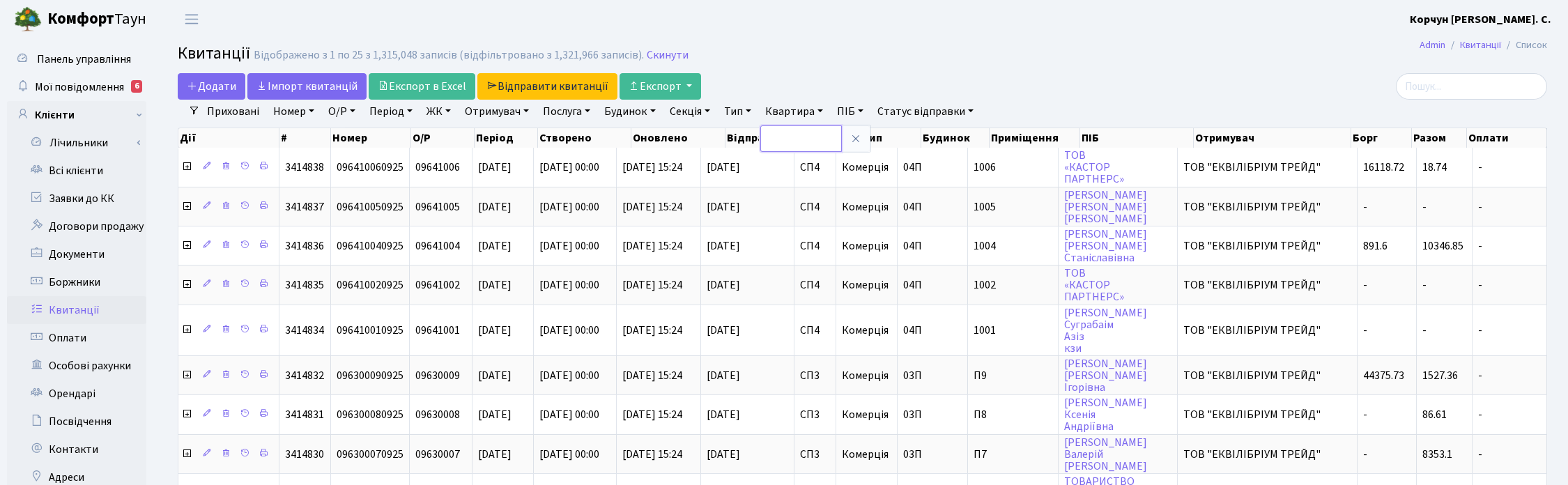
click at [823, 136] on input "text" at bounding box center [801, 139] width 81 height 27
type input "2-419"
drag, startPoint x: 430, startPoint y: 110, endPoint x: 437, endPoint y: 122, distance: 13.9
click at [430, 110] on link "ЖК" at bounding box center [439, 111] width 35 height 24
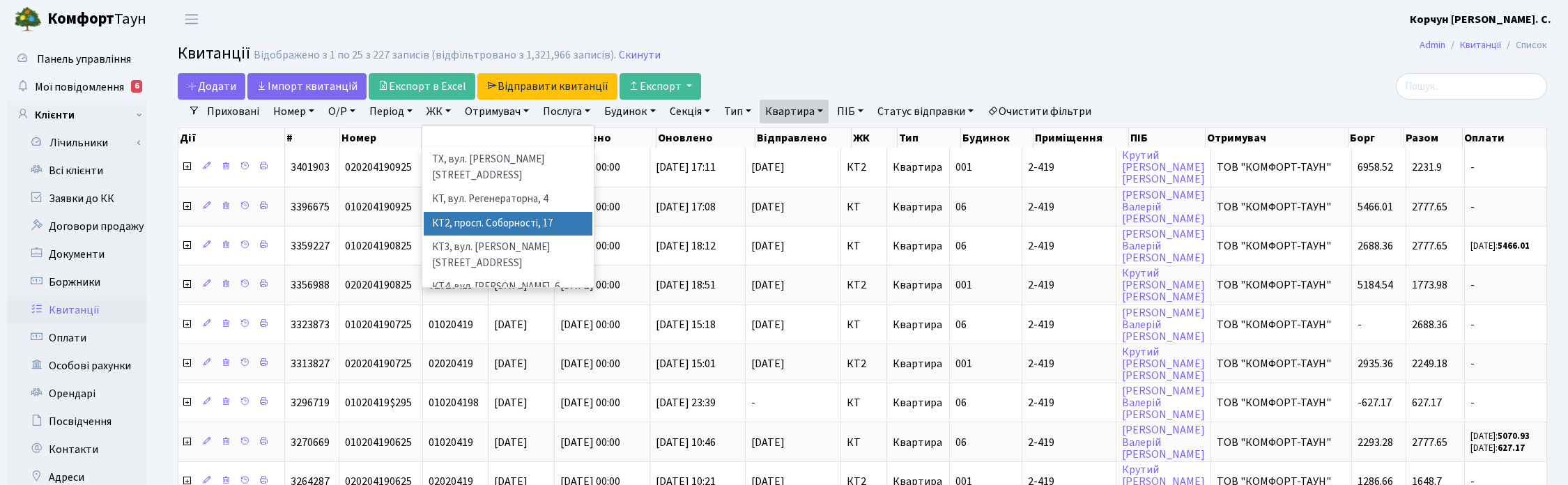
drag, startPoint x: 448, startPoint y: 179, endPoint x: 450, endPoint y: 203, distance: 24.1
click at [450, 203] on ul "ТХ, вул. Ділова, 1/2 КТ, вул. Регенераторна, 4 КТ2, просп. Соборності, 17 КТ3, …" at bounding box center [507, 217] width 171 height 140
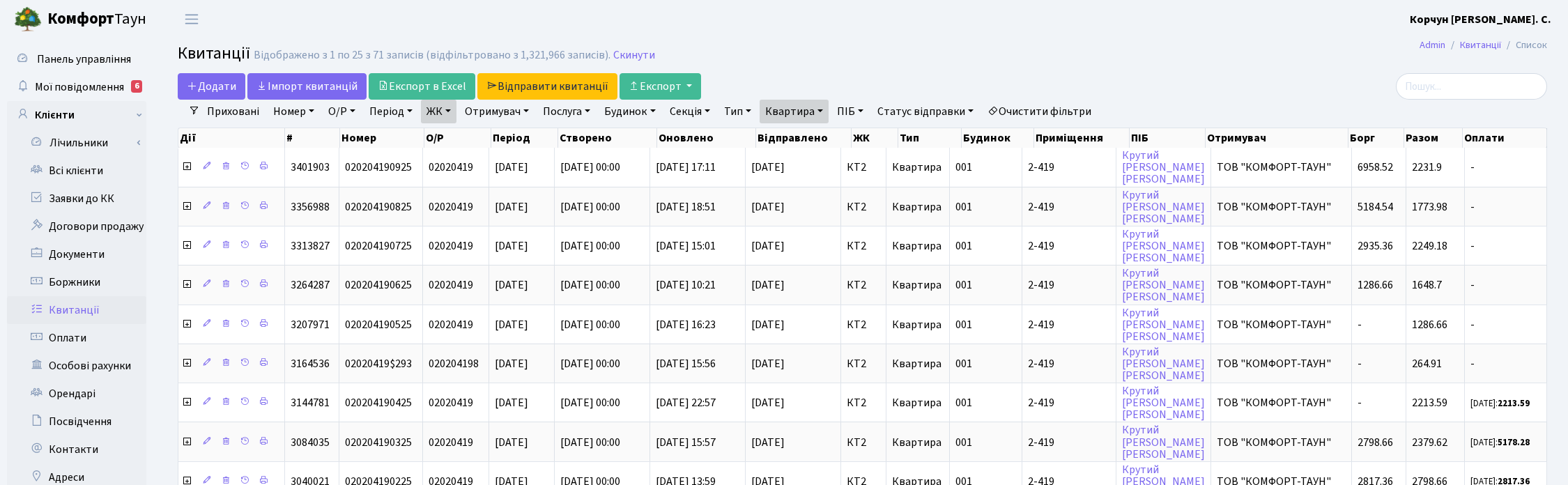
click at [823, 50] on h2 "Квитанції Відображено з 1 по 25 з 71 записів (відфільтровано з 1,321,966 записі…" at bounding box center [862, 56] width 1369 height 24
click at [304, 79] on link "Iмпорт квитанцій" at bounding box center [307, 87] width 119 height 27
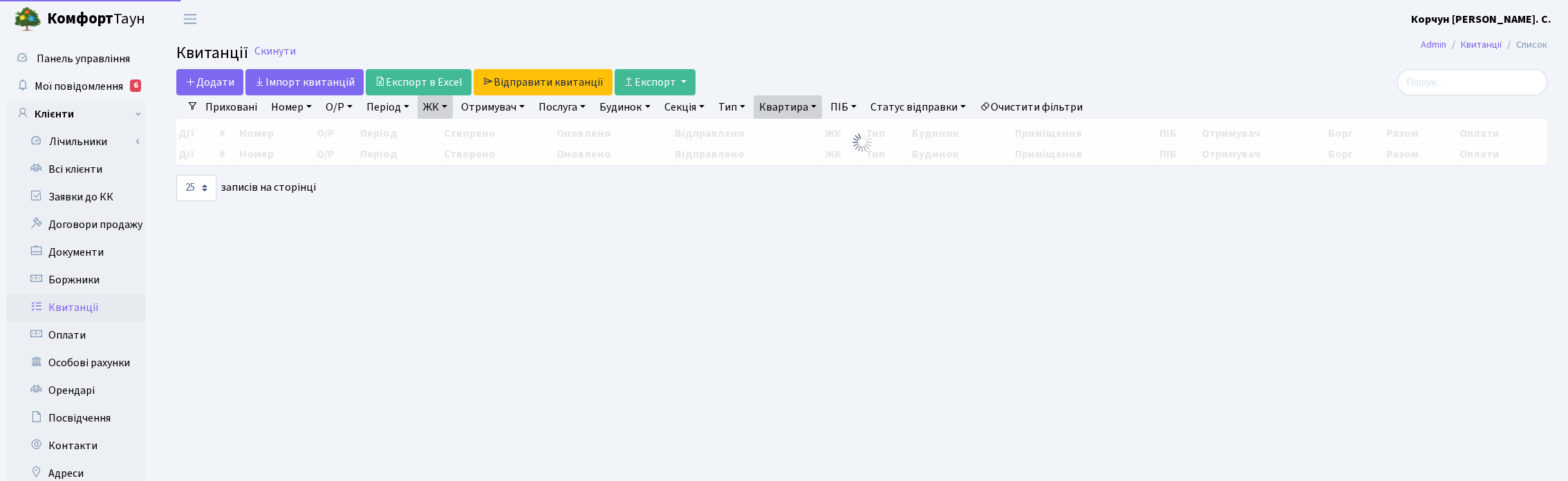
select select "25"
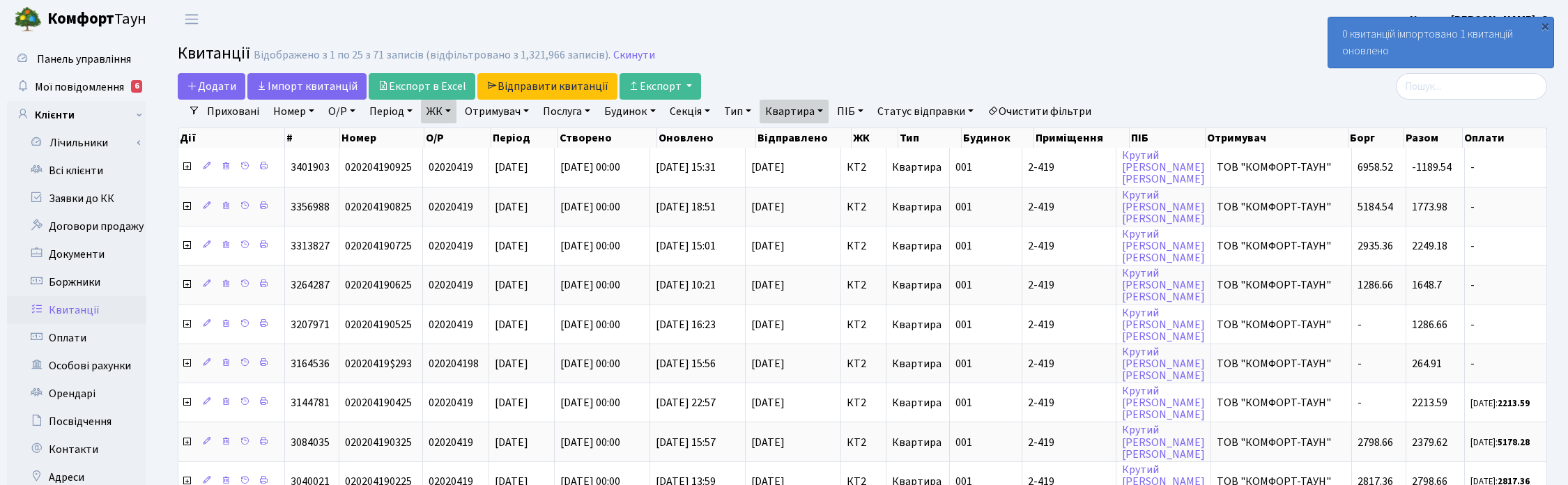
click at [917, 60] on h2 "Квитанції Відображено з 1 по 25 з 71 записів (відфільтровано з 1,321,966 записі…" at bounding box center [862, 56] width 1369 height 24
drag, startPoint x: 1113, startPoint y: 28, endPoint x: 1054, endPoint y: 32, distance: 59.1
click at [1113, 28] on header "Комфорт Таун Корчун І. С. Мій обліковий запис Вийти" at bounding box center [784, 19] width 1568 height 39
click at [553, 88] on link "Відправити квитанції" at bounding box center [547, 87] width 140 height 27
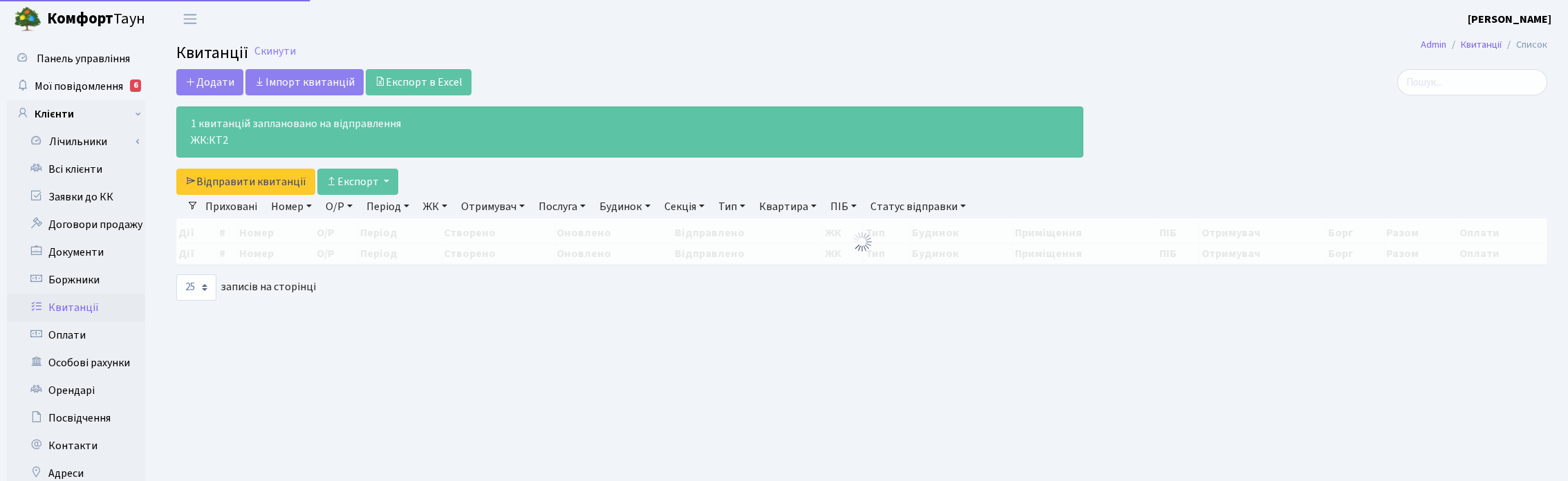
select select "25"
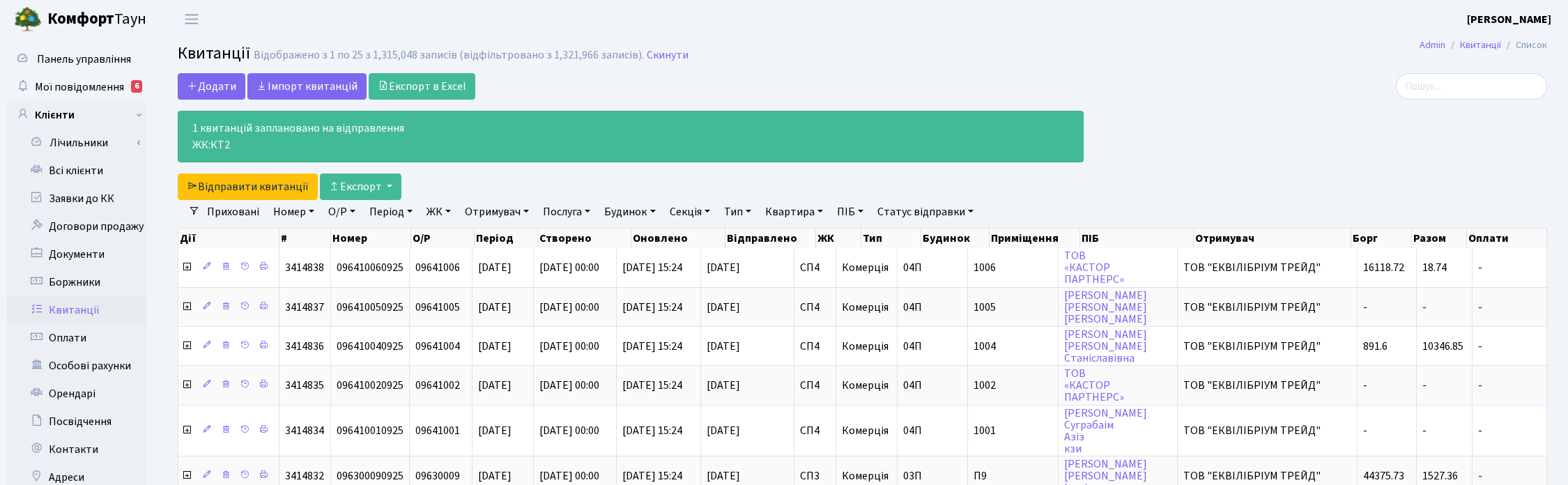
click at [1262, 122] on div at bounding box center [1326, 136] width 464 height 127
click at [795, 57] on h2 "Квитанції Відображено з 1 по 25 з 1,315,048 записів (відфільтровано з 1,321,966…" at bounding box center [862, 56] width 1369 height 24
click at [764, 51] on h2 "Квитанції Відображено з 1 по 25 з 1,315,048 записів (відфільтровано з 1,321,966…" at bounding box center [862, 56] width 1369 height 24
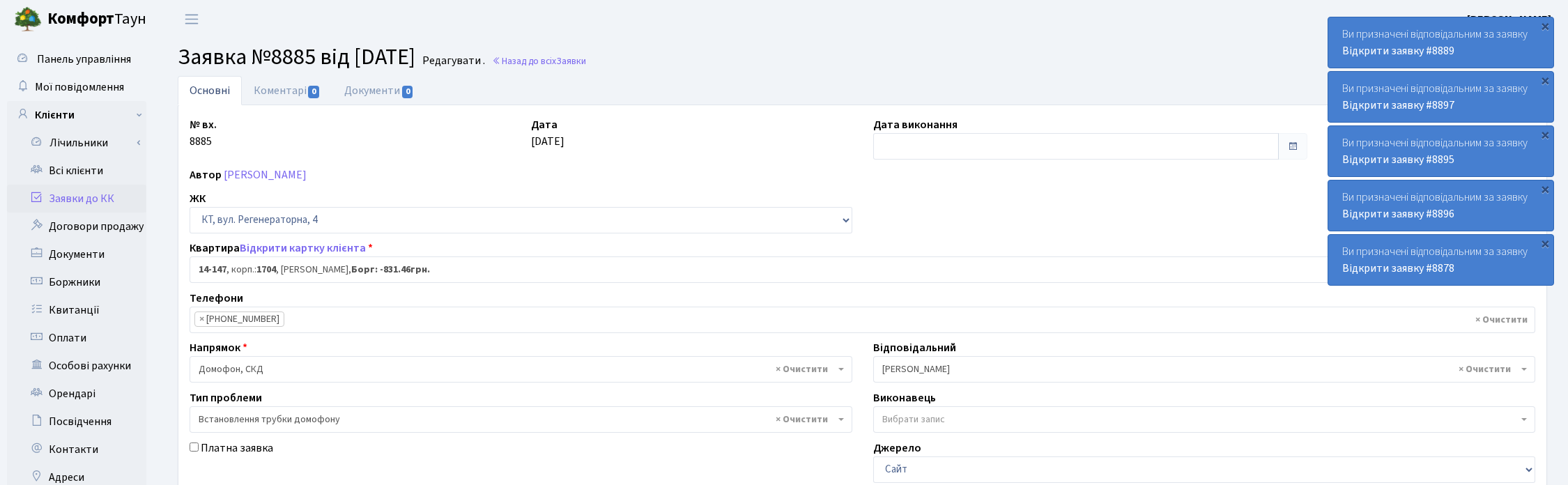
select select "7524"
select select "5"
click at [87, 177] on link "Всі клієнти" at bounding box center [77, 170] width 140 height 28
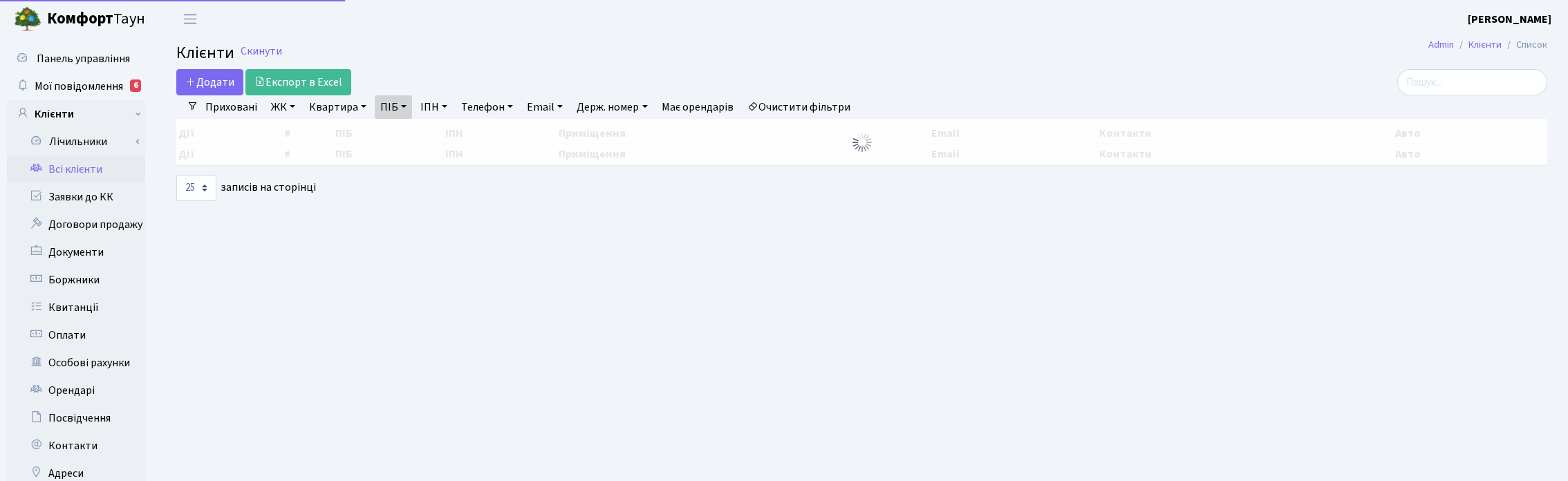
select select "25"
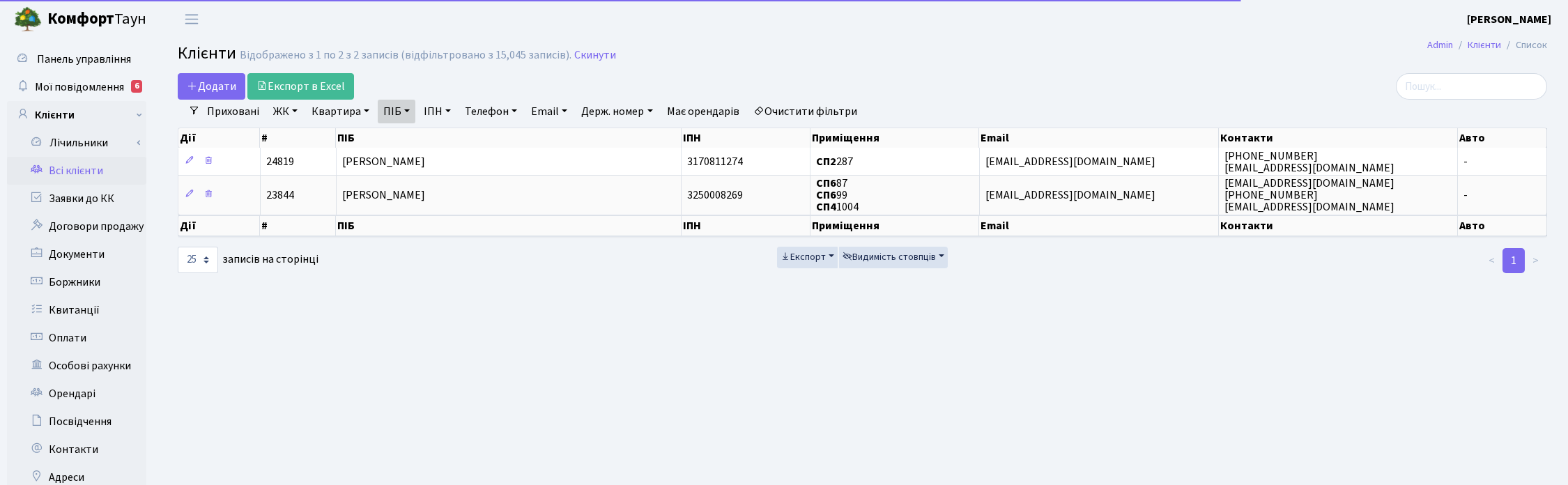
click at [409, 108] on link "ПІБ" at bounding box center [397, 111] width 38 height 24
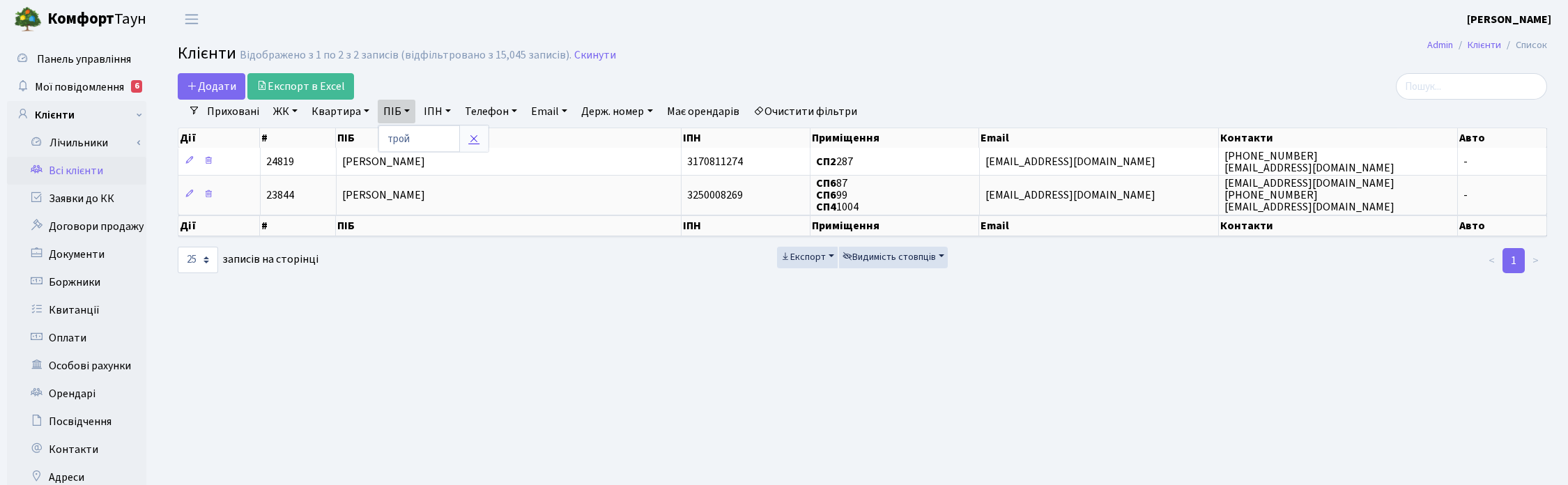
click at [477, 144] on icon at bounding box center [474, 139] width 11 height 11
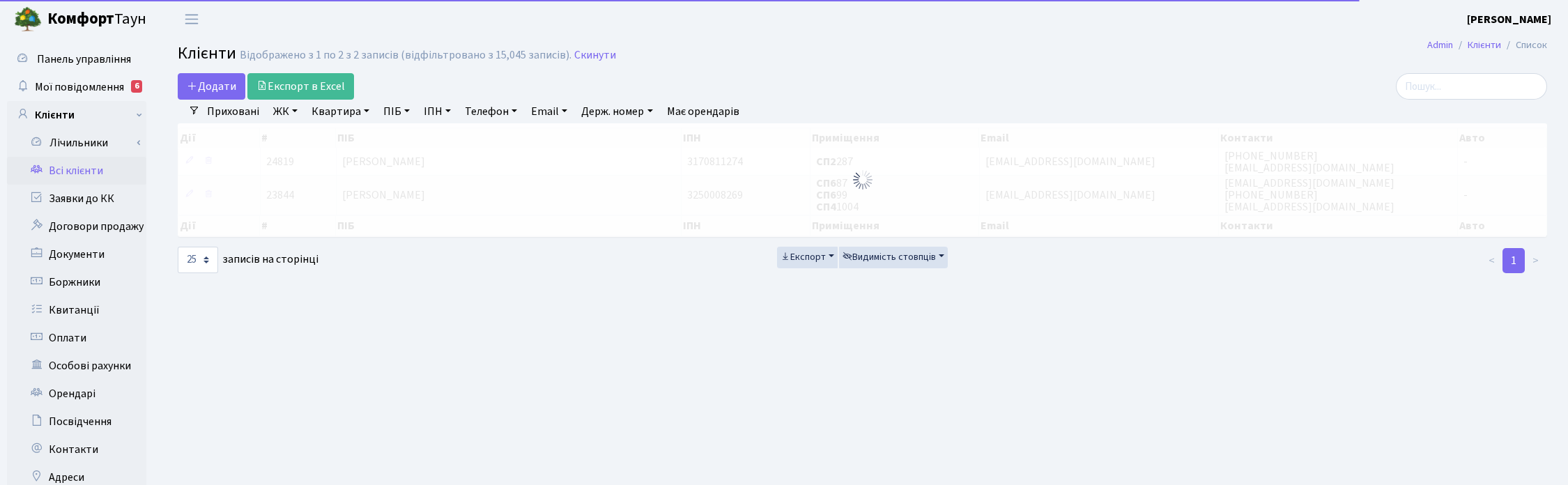
click at [361, 112] on link "Квартира" at bounding box center [340, 111] width 69 height 24
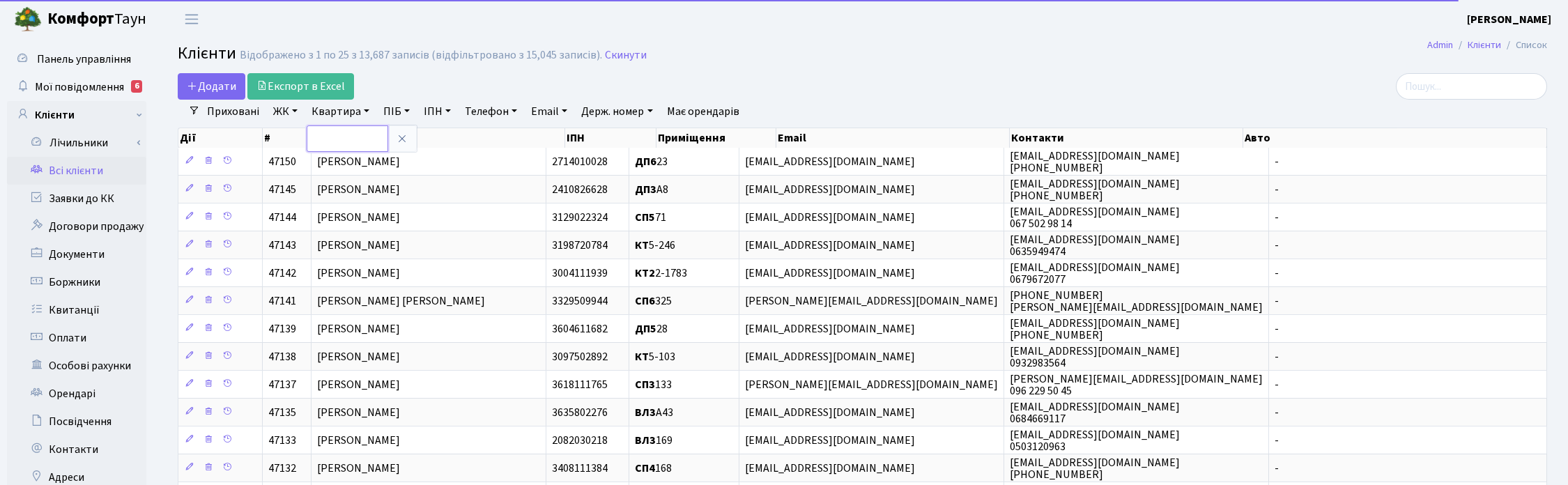
click at [367, 136] on input "text" at bounding box center [347, 139] width 81 height 27
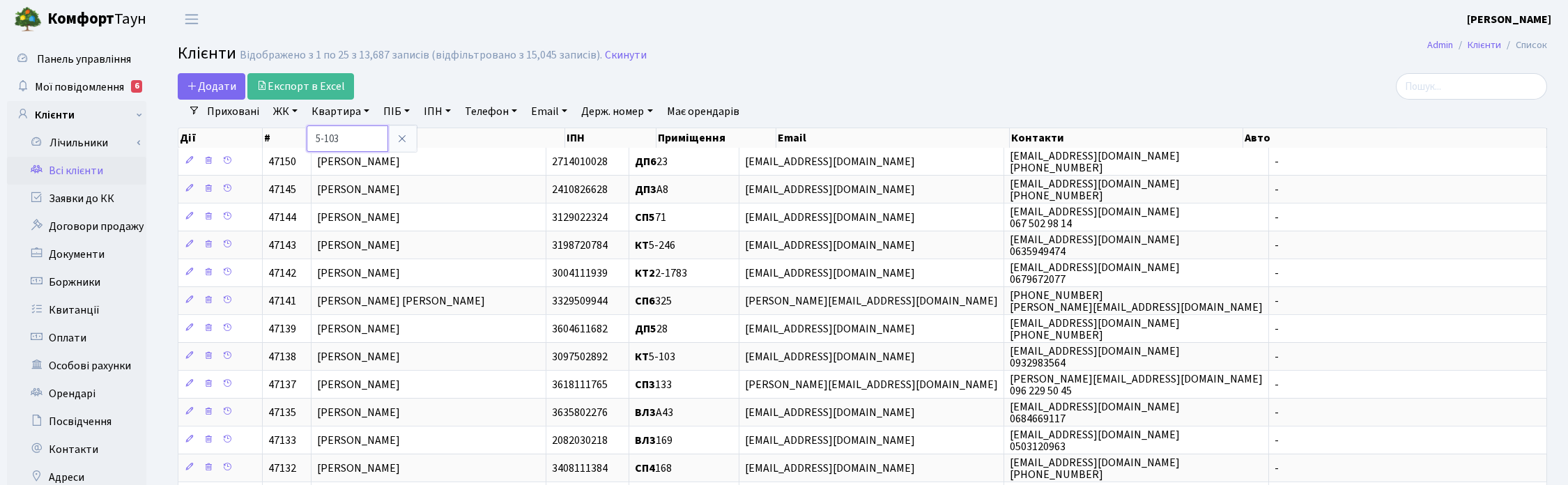
type input "5-103"
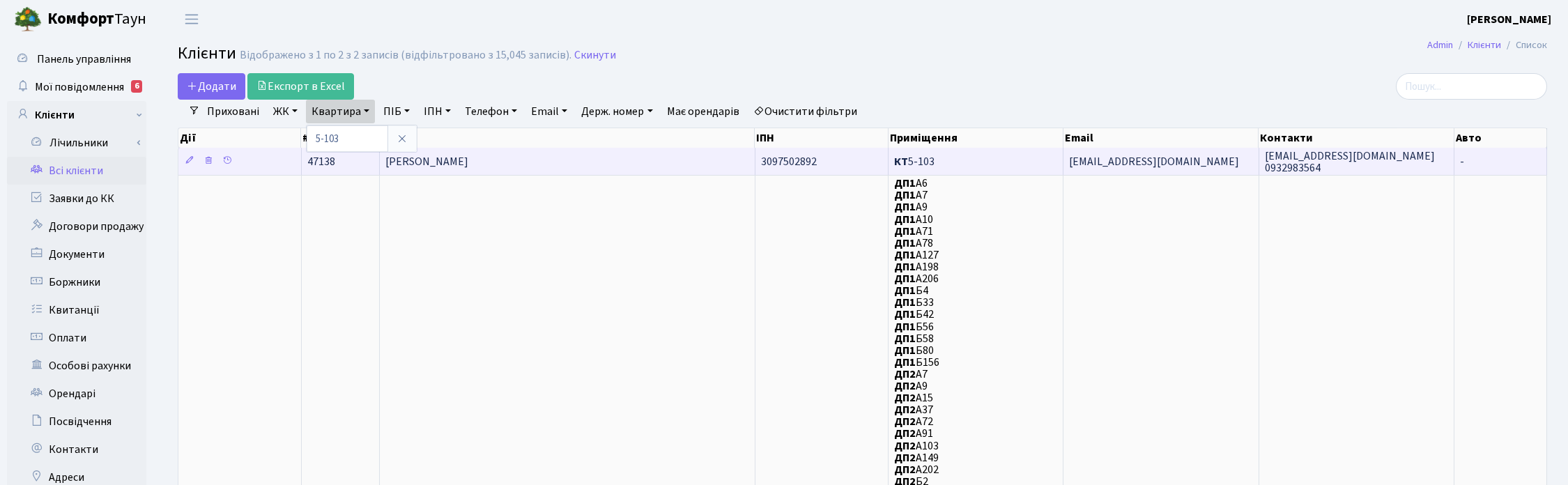
click at [469, 162] on span "[PERSON_NAME]" at bounding box center [427, 161] width 83 height 15
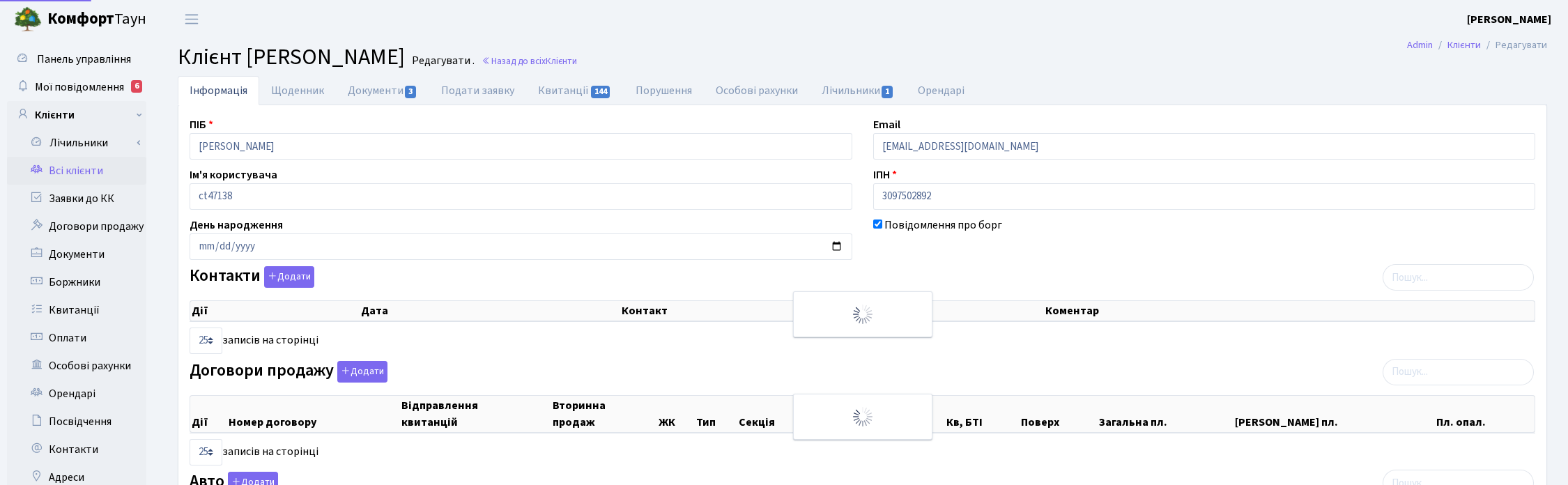
select select "25"
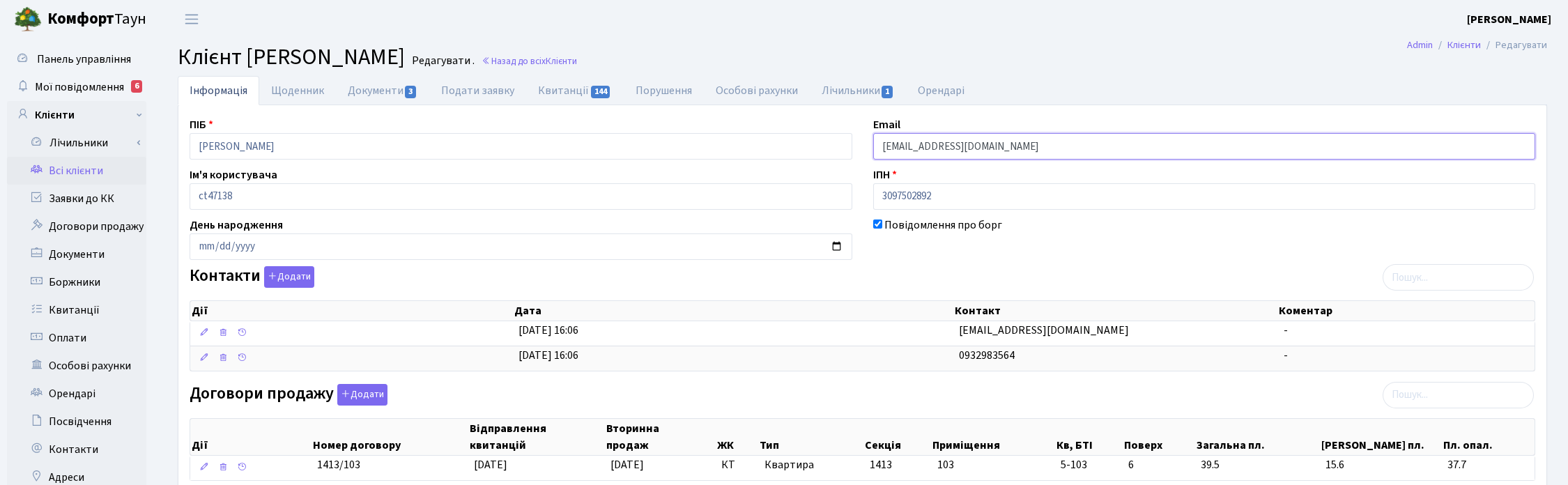
drag, startPoint x: 946, startPoint y: 147, endPoint x: 834, endPoint y: 141, distance: 112.2
click at [834, 141] on div "ПІБ [PERSON_NAME] Email [EMAIL_ADDRESS][DOMAIN_NAME] Ім'я користувача ct47138 І…" at bounding box center [862, 440] width 1367 height 647
click at [1541, 69] on h2 "Клієнт [PERSON_NAME] . Назад до всіх Клієнти" at bounding box center [862, 58] width 1369 height 27
